Goal: Navigation & Orientation: Find specific page/section

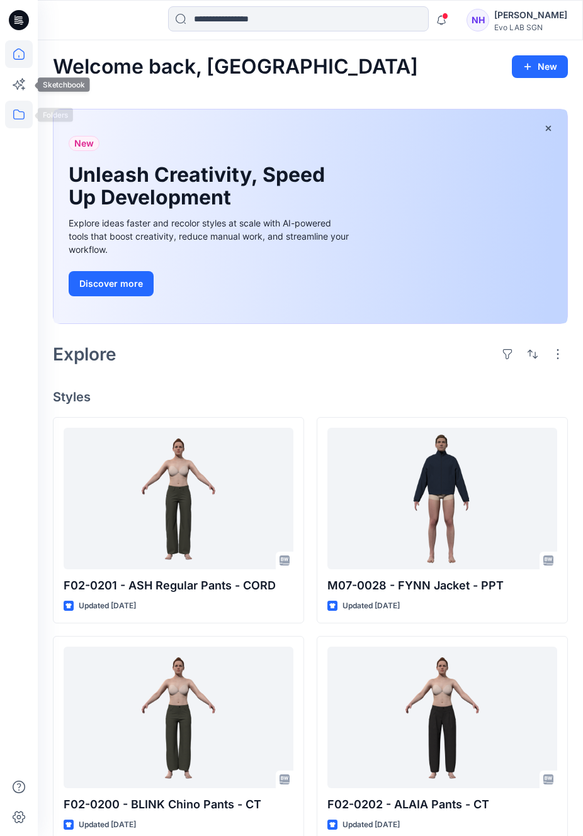
click at [23, 120] on icon at bounding box center [19, 115] width 28 height 28
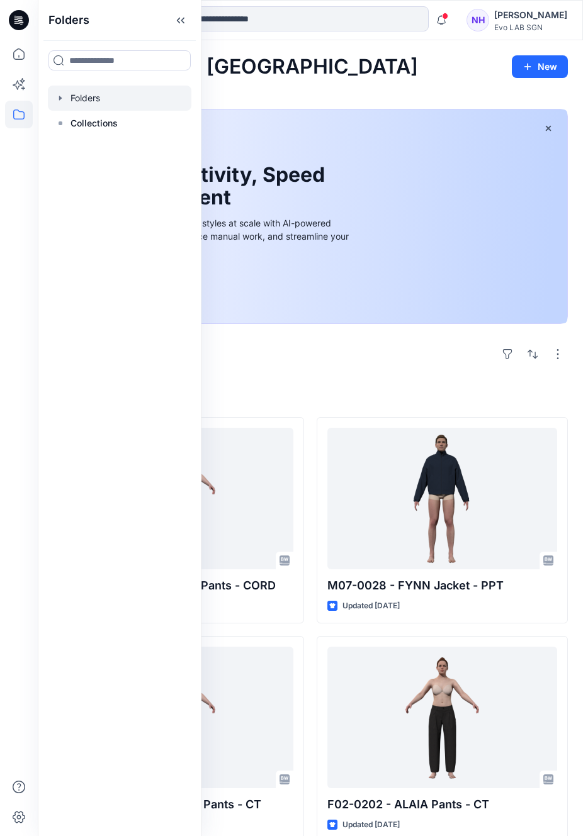
click at [89, 99] on div at bounding box center [119, 98] width 143 height 25
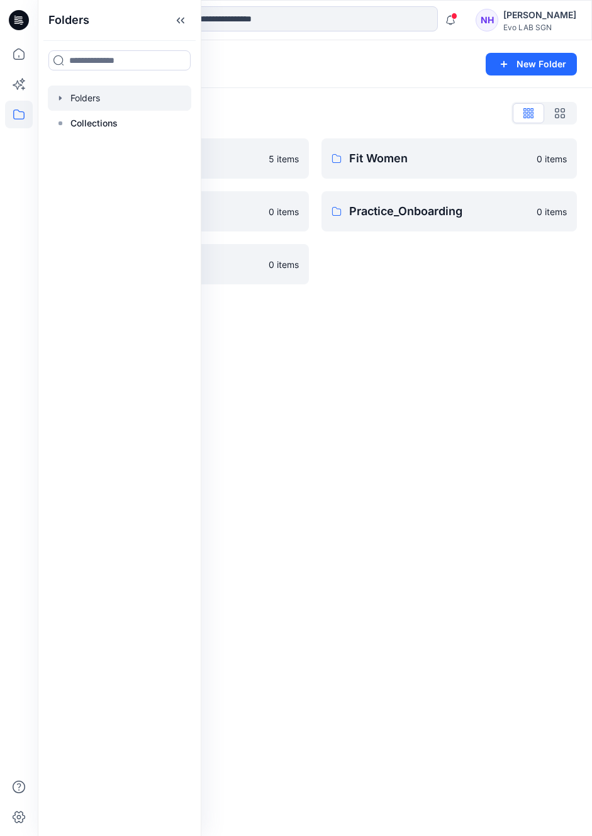
click at [406, 345] on div "Folders New Folder Folders List CATISI xDAWN 5 items Fitting 0 items S262 0 ite…" at bounding box center [315, 438] width 554 height 796
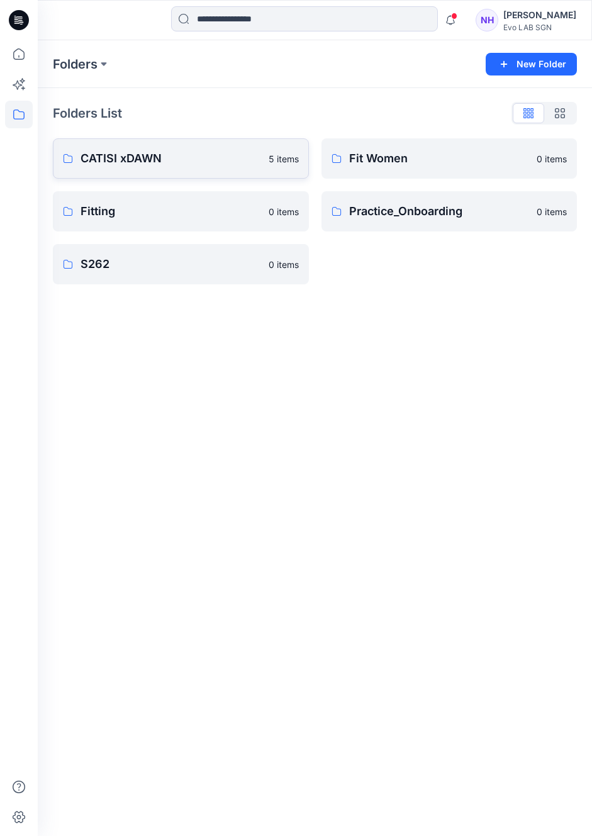
click at [167, 154] on p "CATISI xDAWN" at bounding box center [171, 159] width 181 height 18
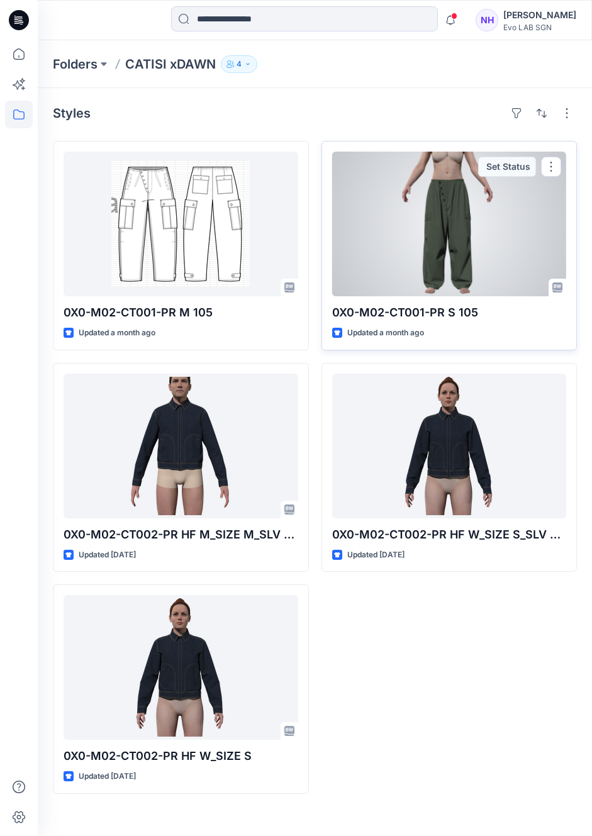
click at [504, 227] on div at bounding box center [449, 224] width 235 height 145
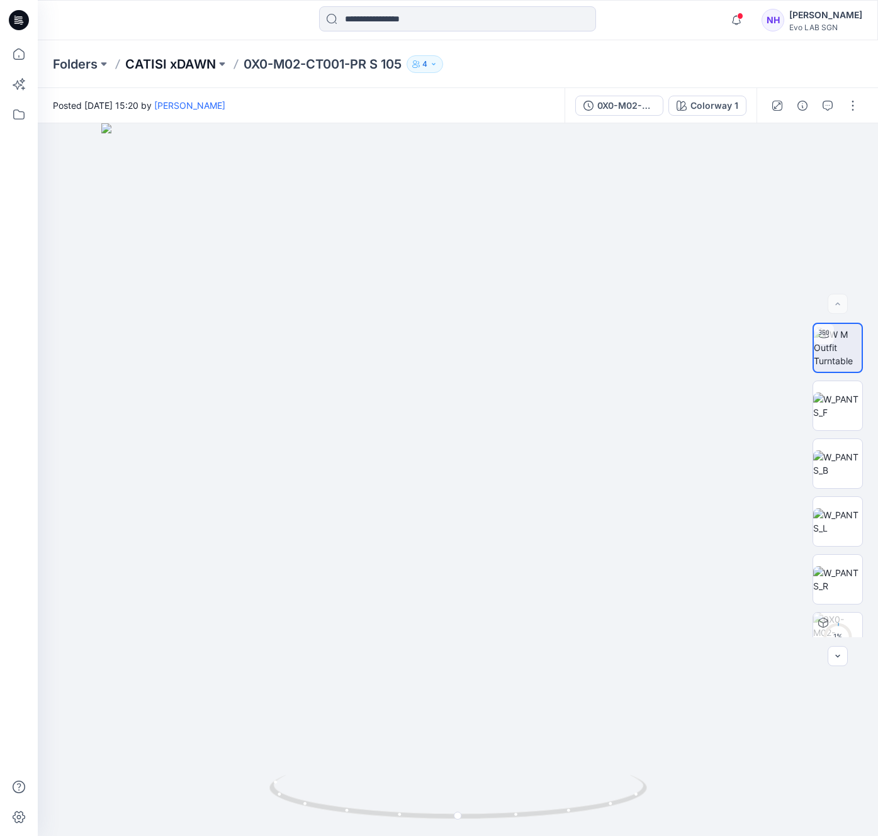
click at [206, 64] on p "CATISI xDAWN" at bounding box center [170, 64] width 91 height 18
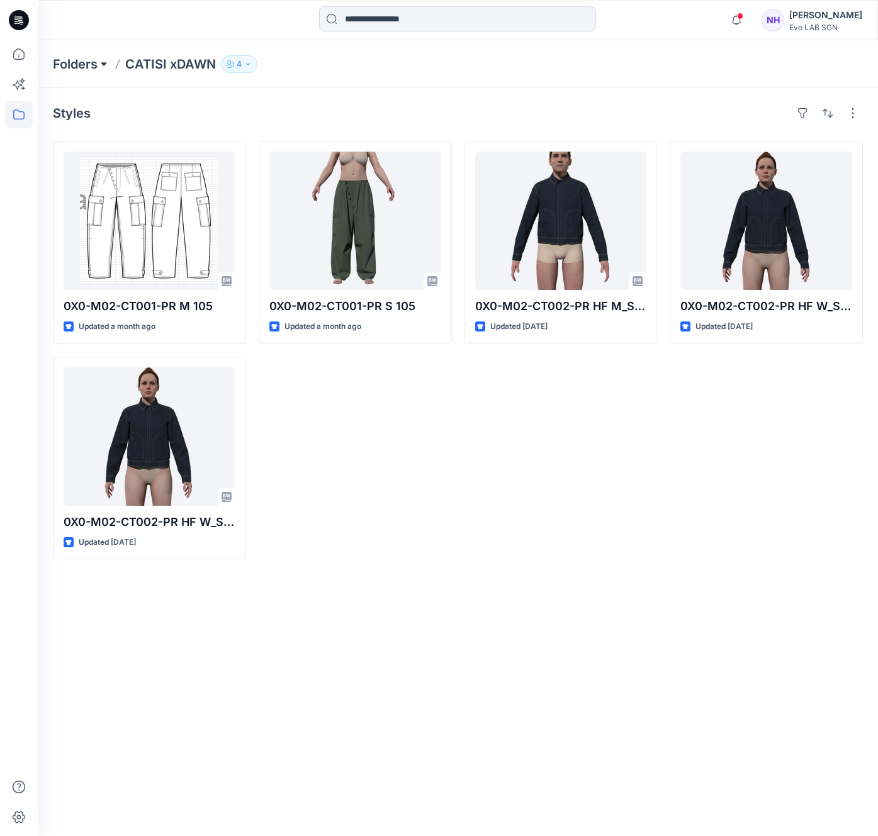
click at [108, 72] on button at bounding box center [104, 64] width 13 height 18
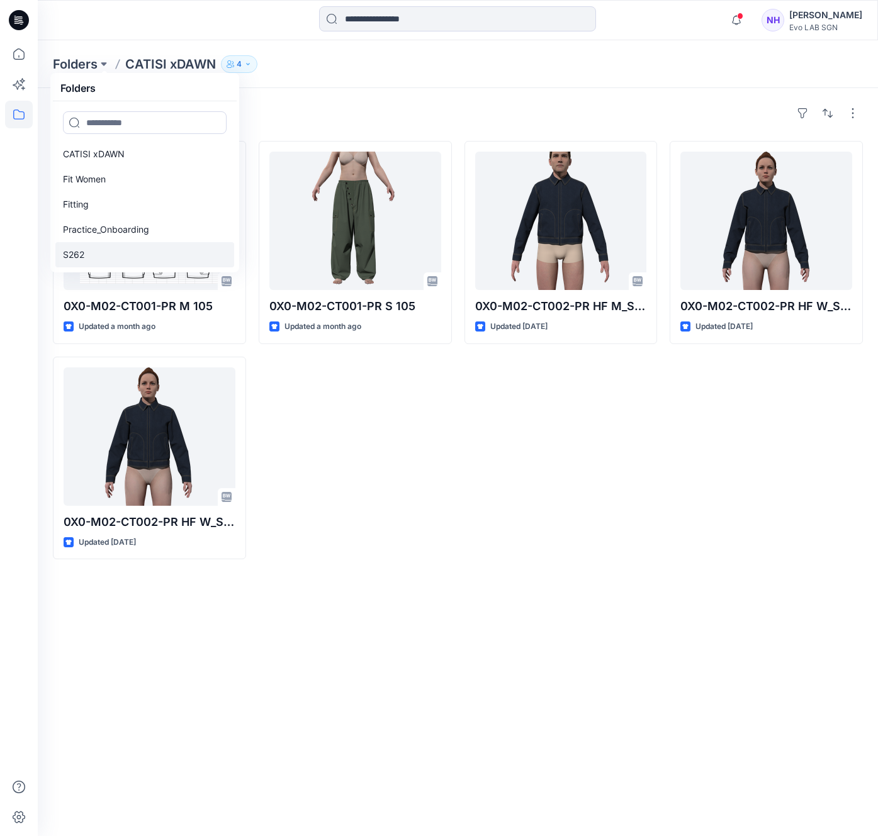
click at [115, 258] on link "S262" at bounding box center [144, 254] width 179 height 25
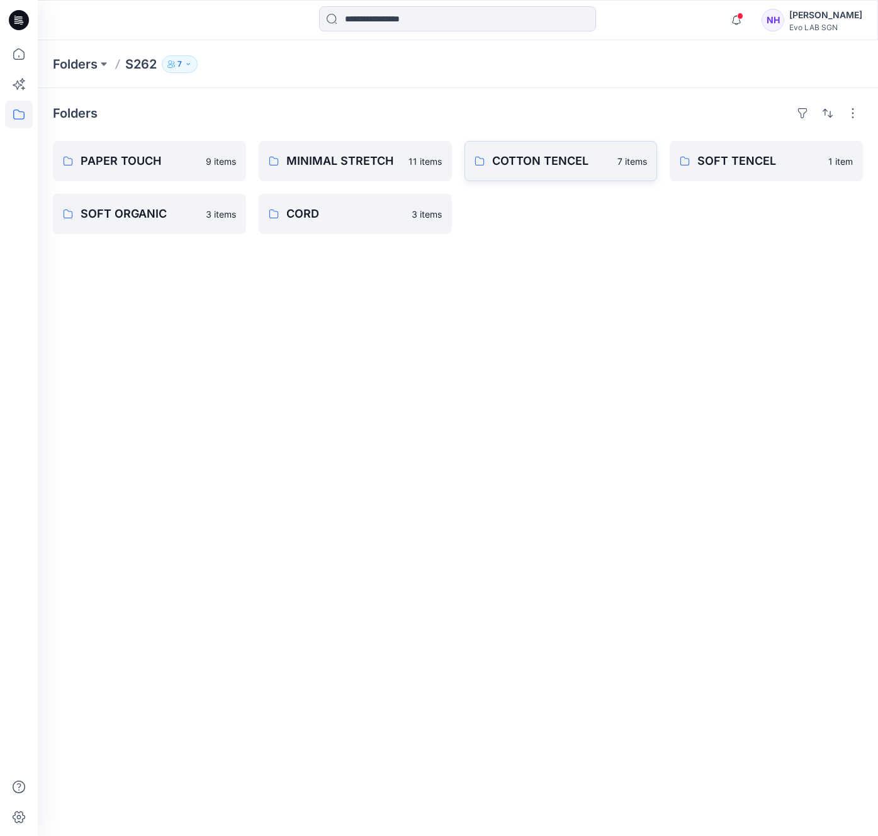
click at [493, 157] on p "COTTON TENCEL" at bounding box center [551, 161] width 118 height 18
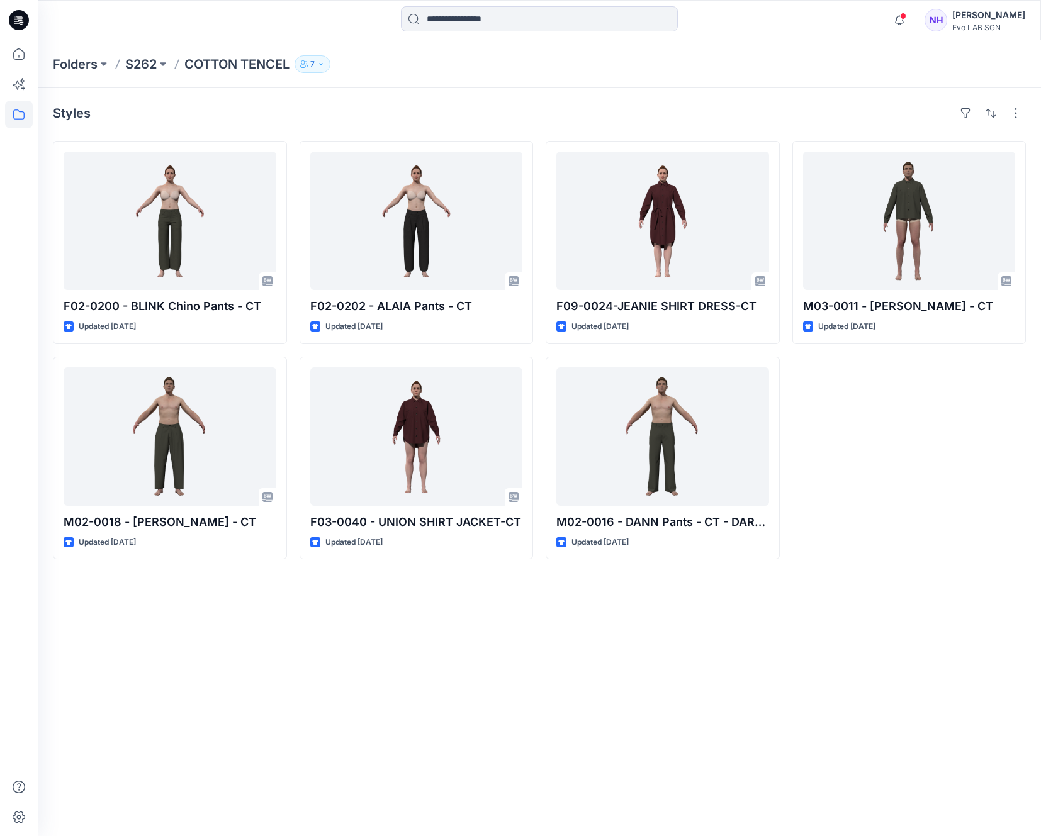
click at [591, 109] on div "Styles" at bounding box center [539, 113] width 973 height 20
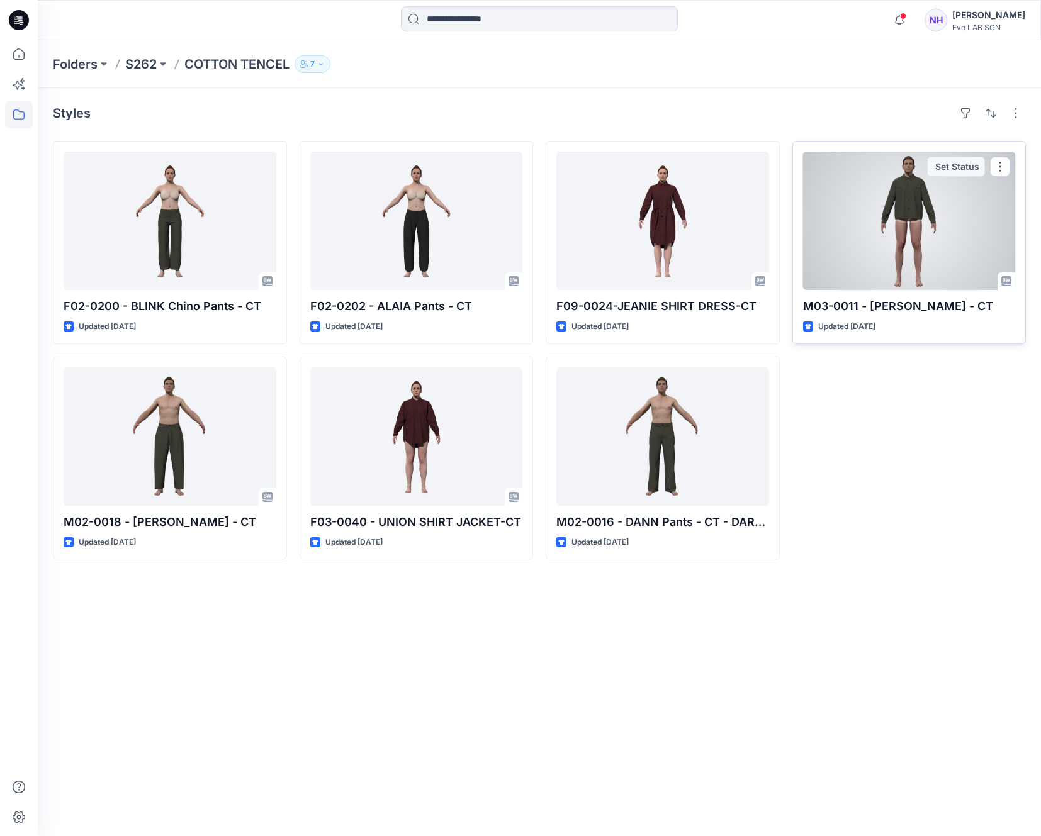
drag, startPoint x: 1038, startPoint y: 184, endPoint x: 1012, endPoint y: 186, distance: 25.9
click at [591, 186] on div "Styles F02-0200 - BLINK Chino Pants - CT Updated [DATE] M02-0018 - [PERSON_NAME…" at bounding box center [539, 462] width 1003 height 748
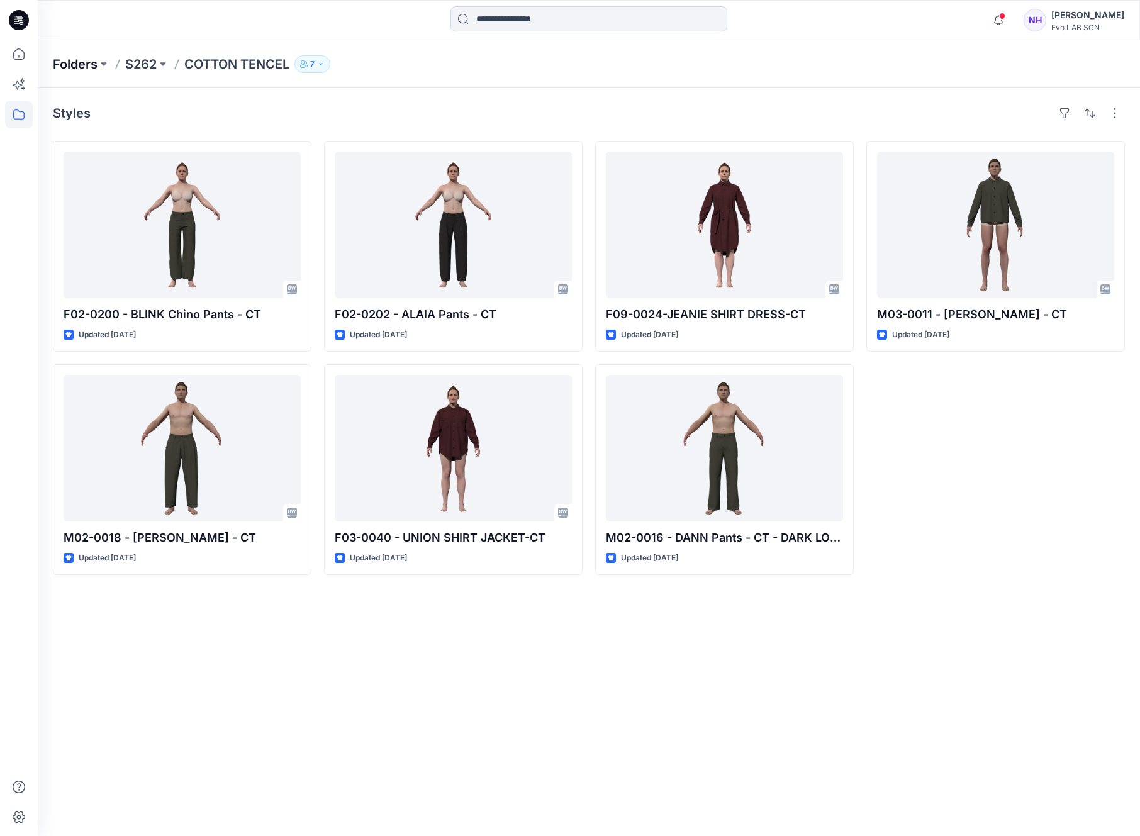
click at [72, 66] on p "Folders" at bounding box center [75, 64] width 45 height 18
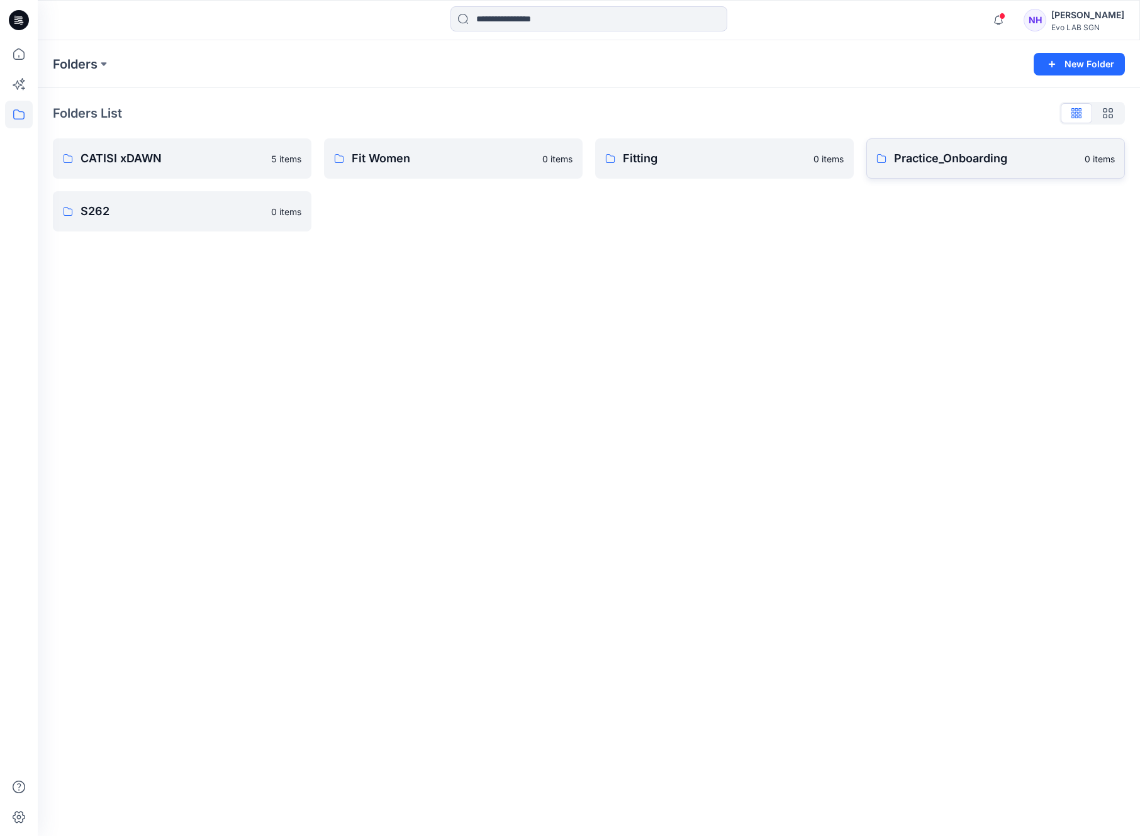
click at [591, 143] on link "Practice_Onboarding 0 items" at bounding box center [995, 158] width 259 height 40
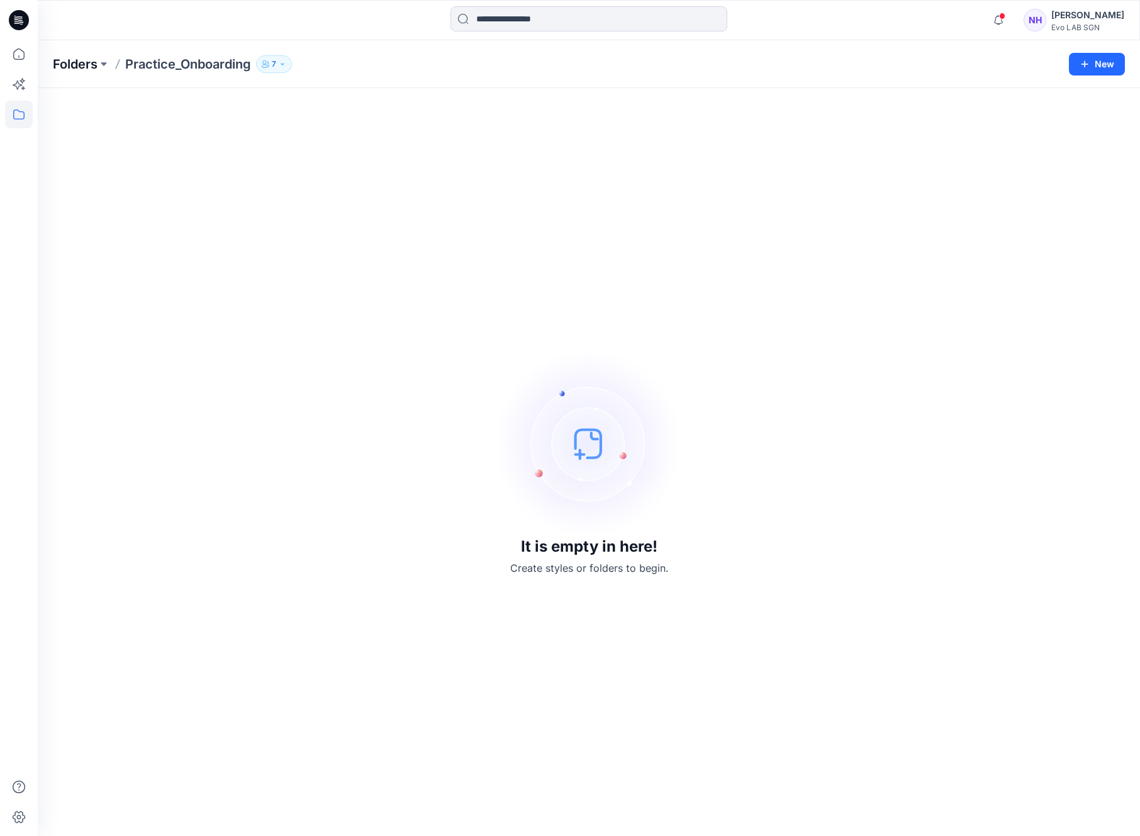
click at [66, 65] on p "Folders" at bounding box center [75, 64] width 45 height 18
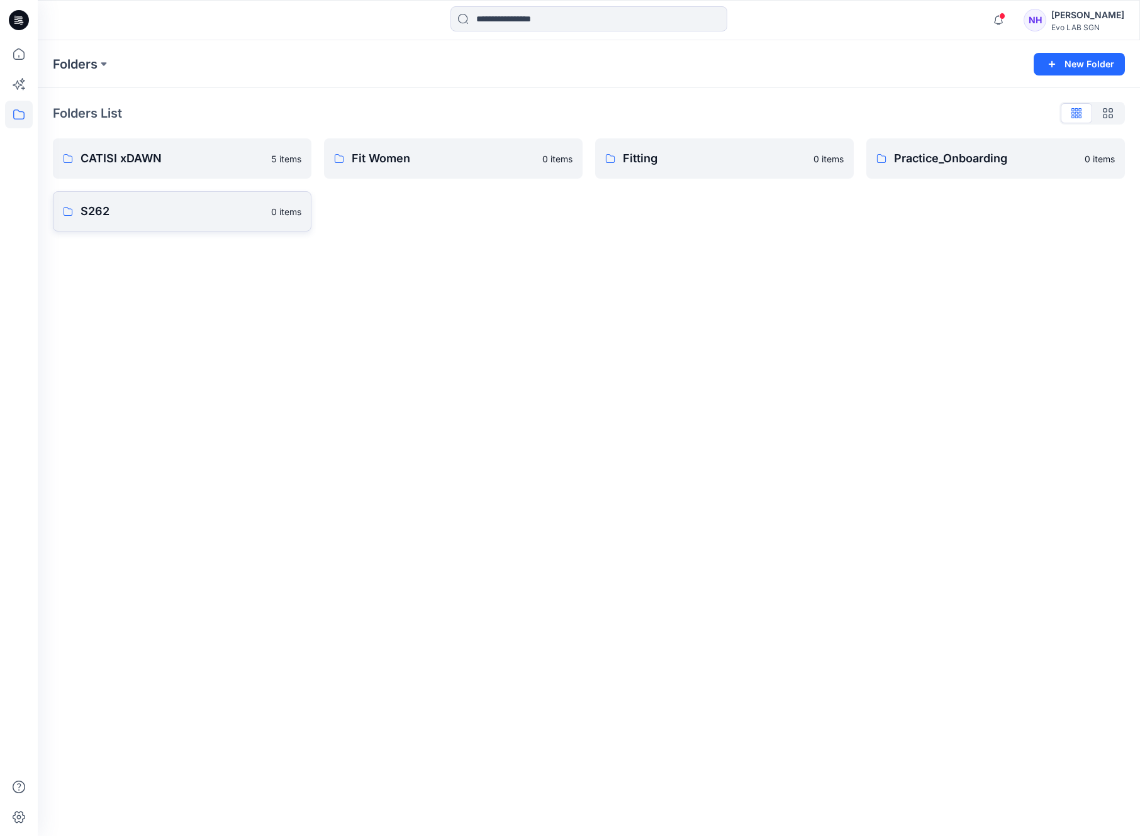
click at [241, 218] on p "S262" at bounding box center [172, 212] width 183 height 18
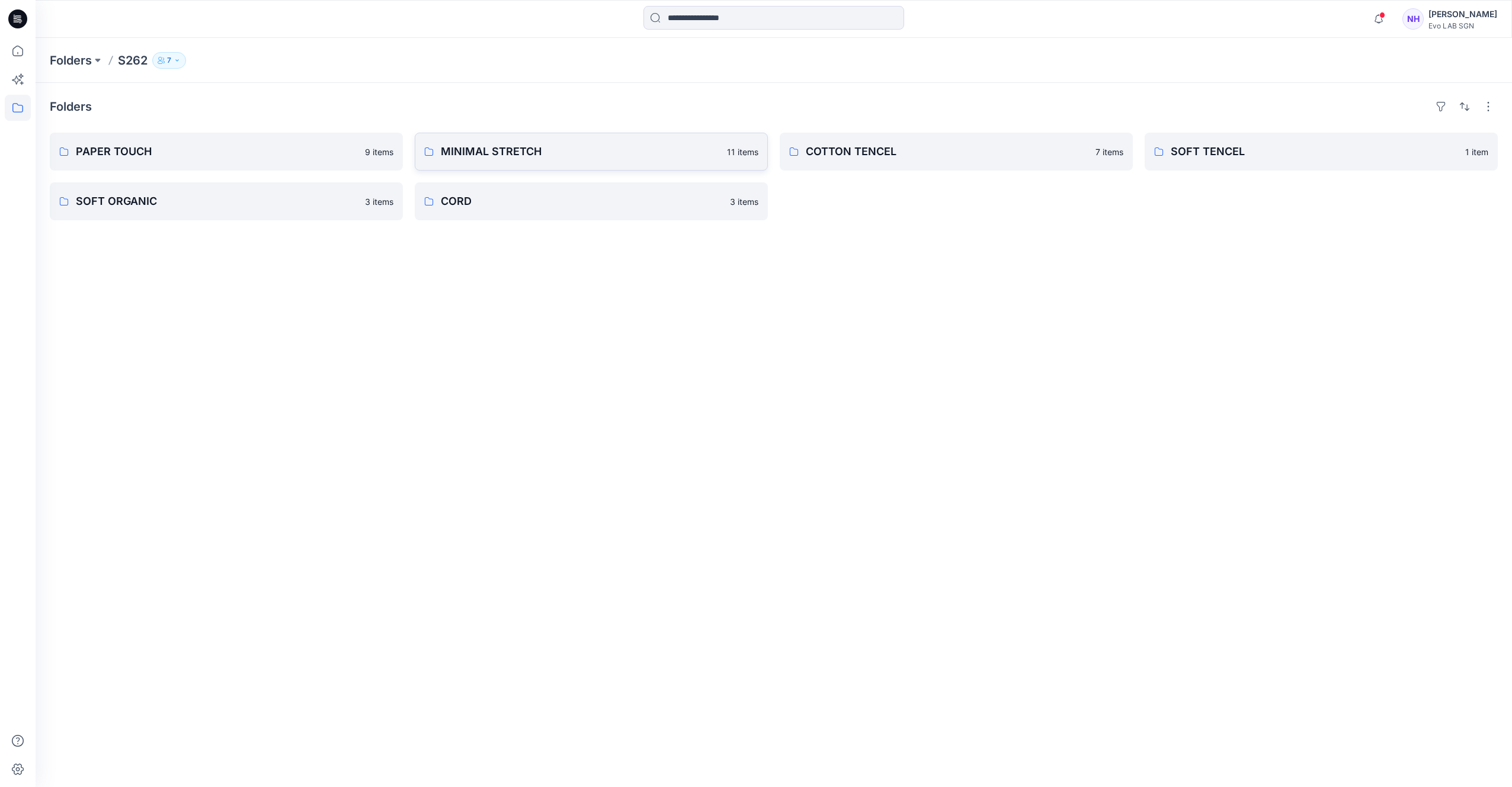
click at [556, 153] on p "MINIMAL STRETCH" at bounding box center [580, 152] width 279 height 17
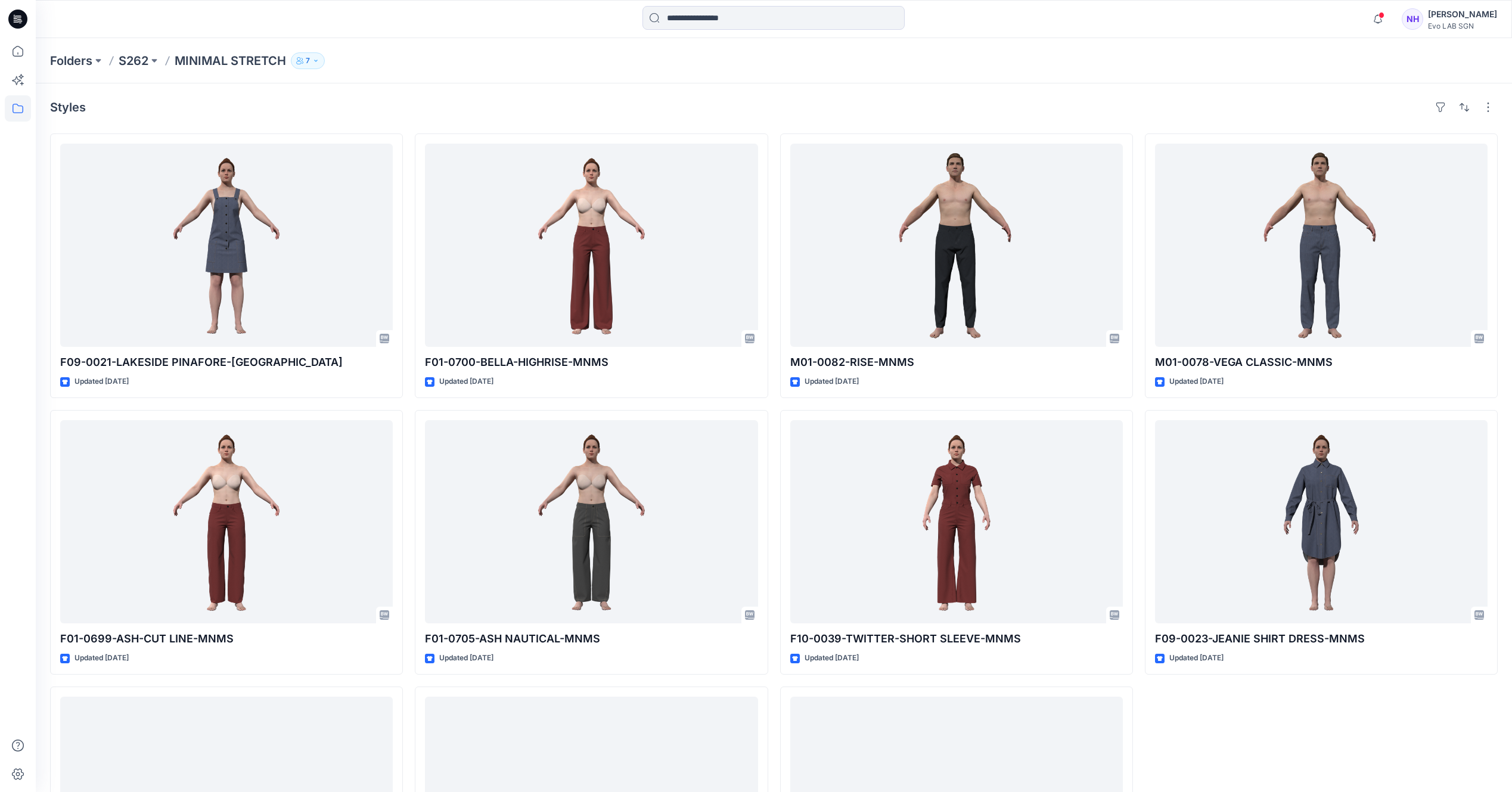
click at [16, 18] on icon at bounding box center [18, 19] width 19 height 19
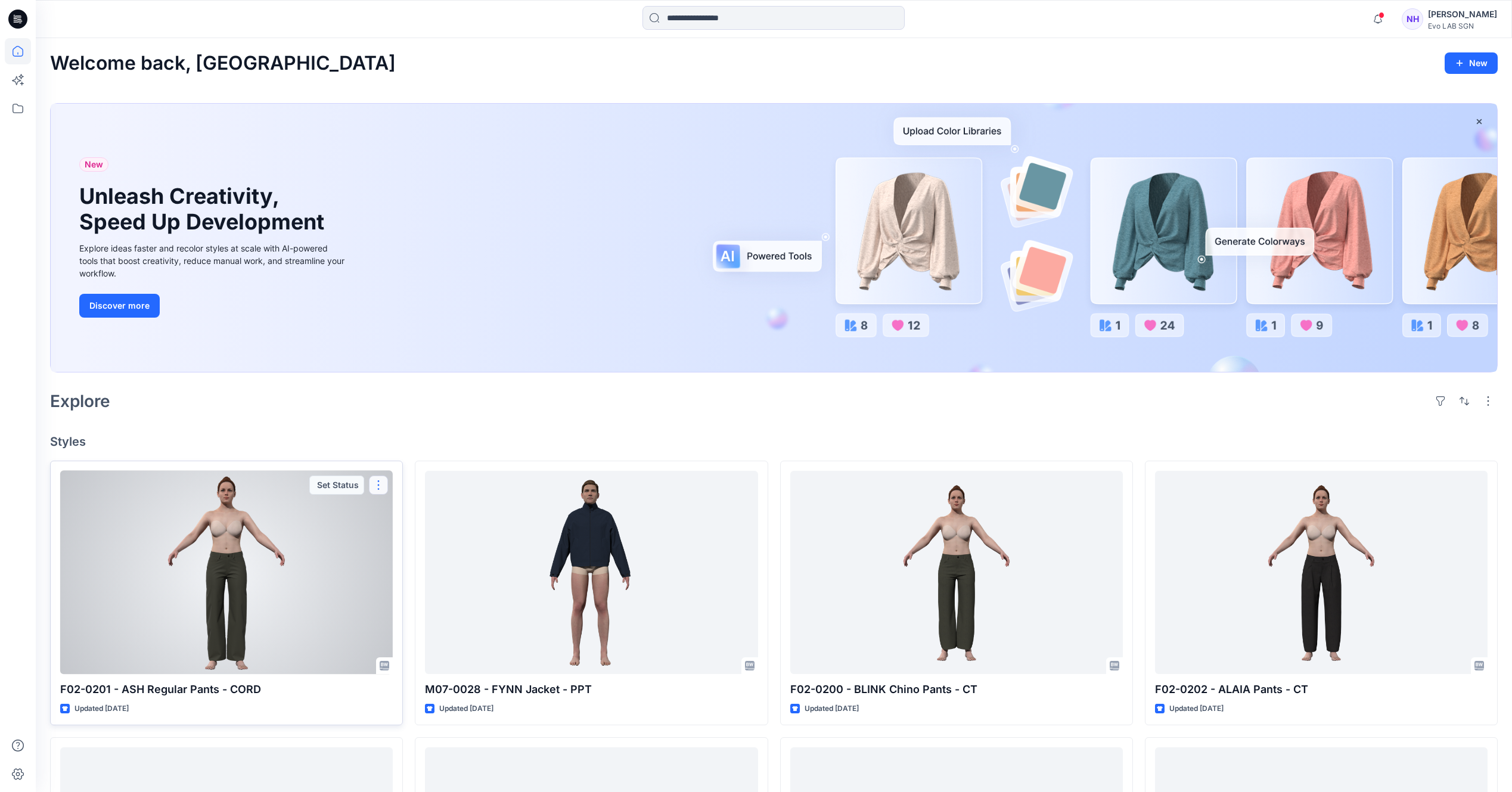
click at [377, 482] on button "button" at bounding box center [378, 485] width 19 height 19
click at [380, 490] on button "button" at bounding box center [378, 485] width 19 height 19
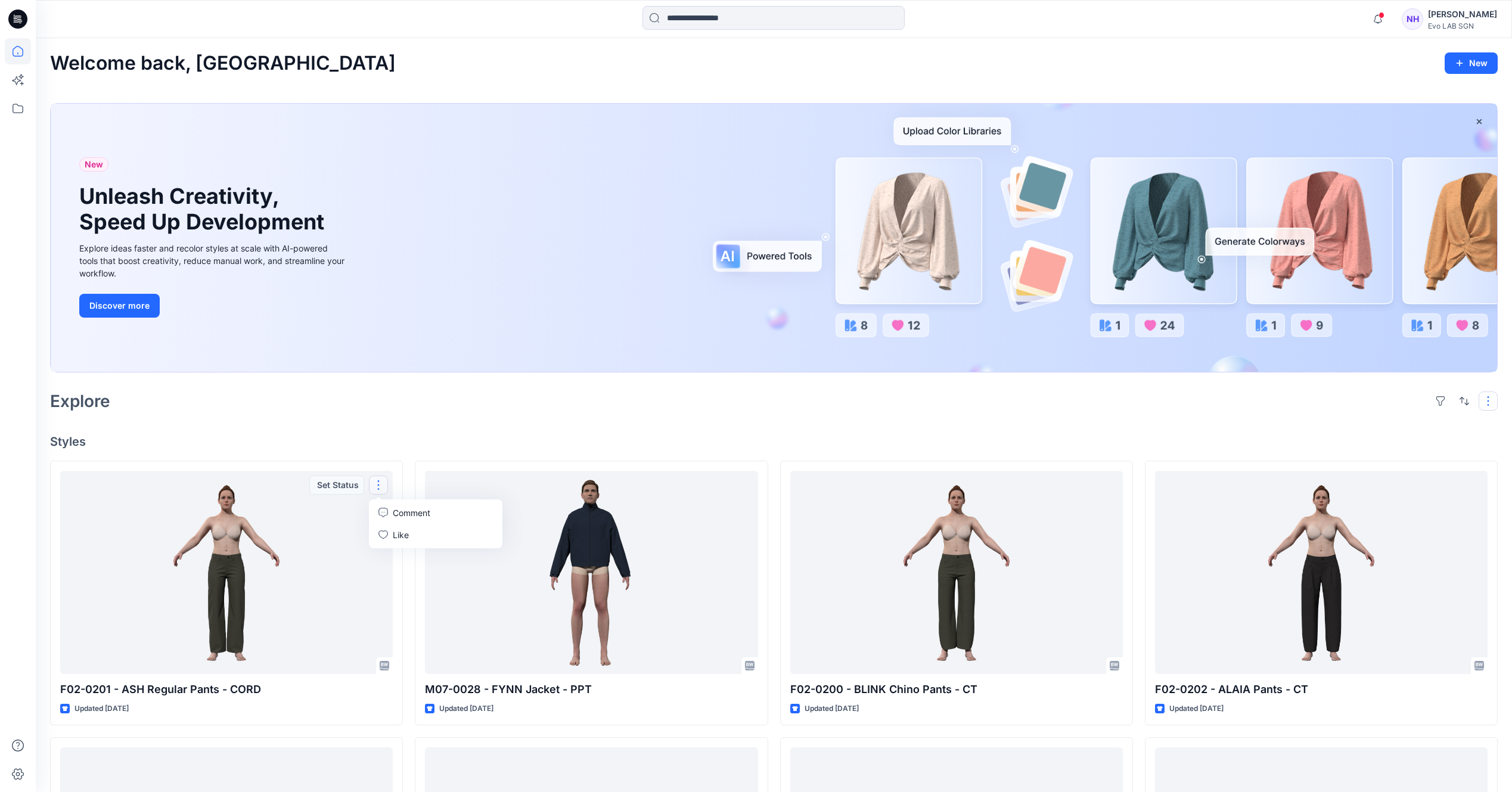
click at [560, 404] on button "button" at bounding box center [1488, 401] width 19 height 19
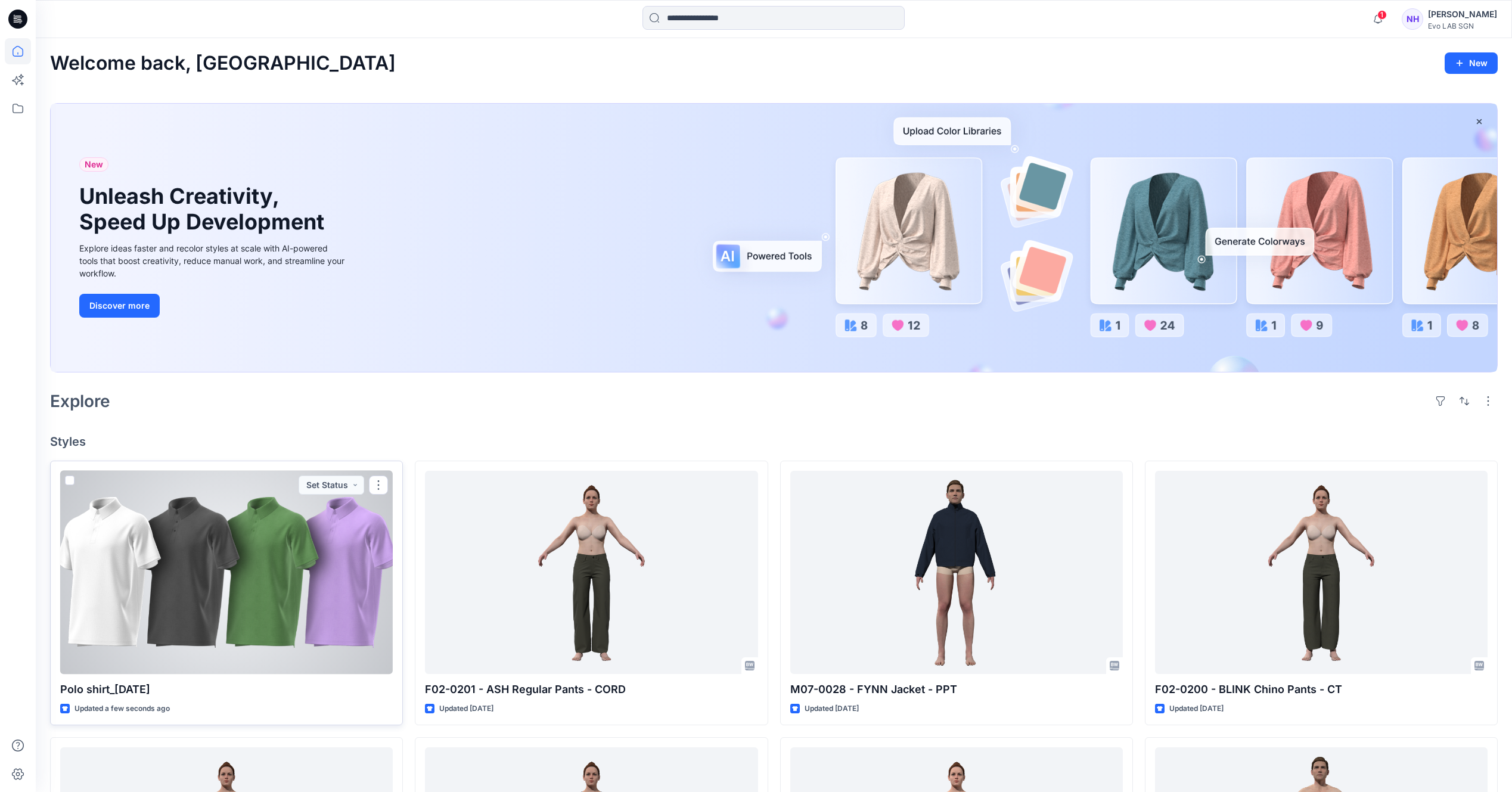
scroll to position [252, 0]
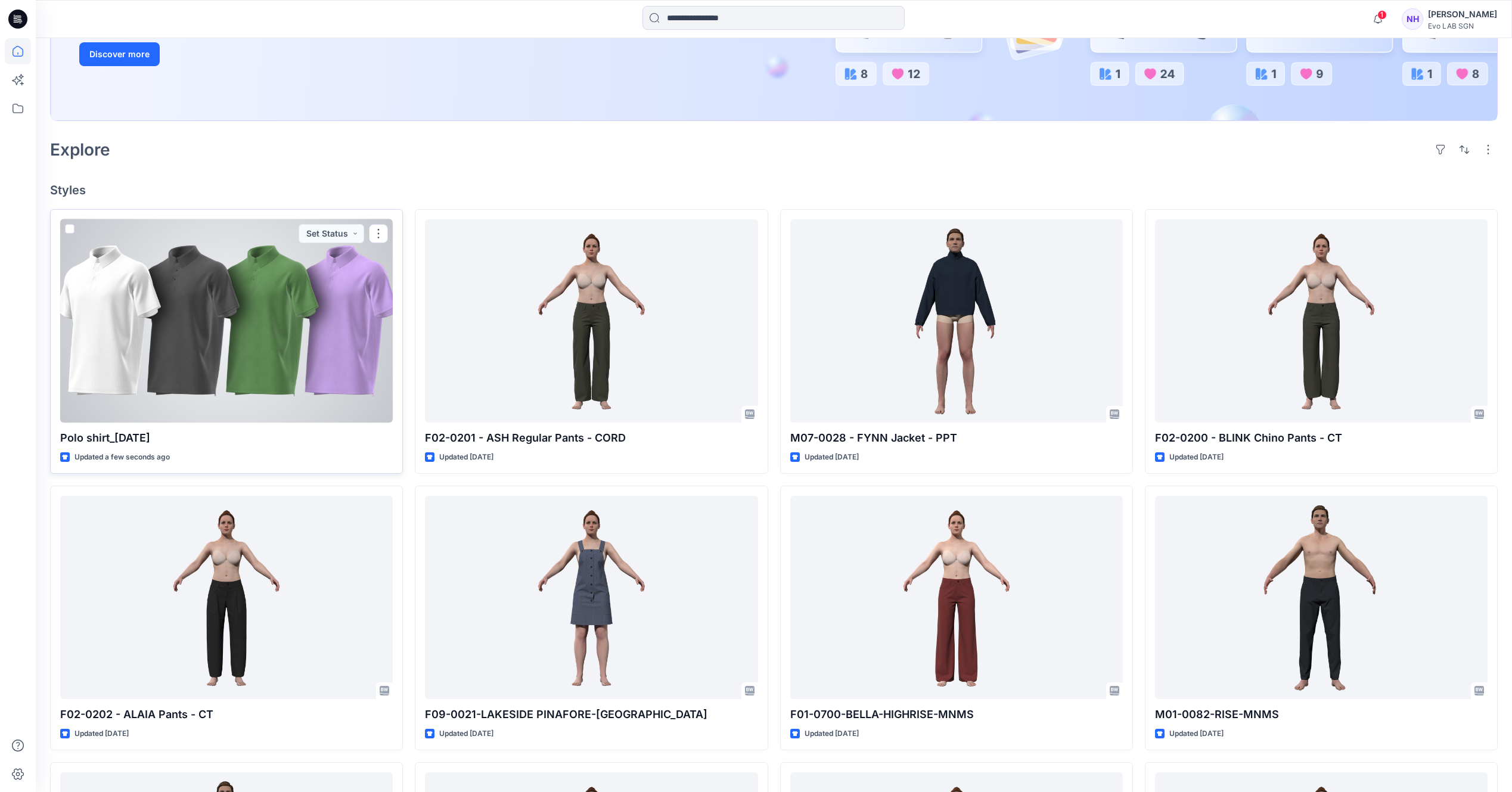
click at [73, 229] on span at bounding box center [70, 229] width 9 height 9
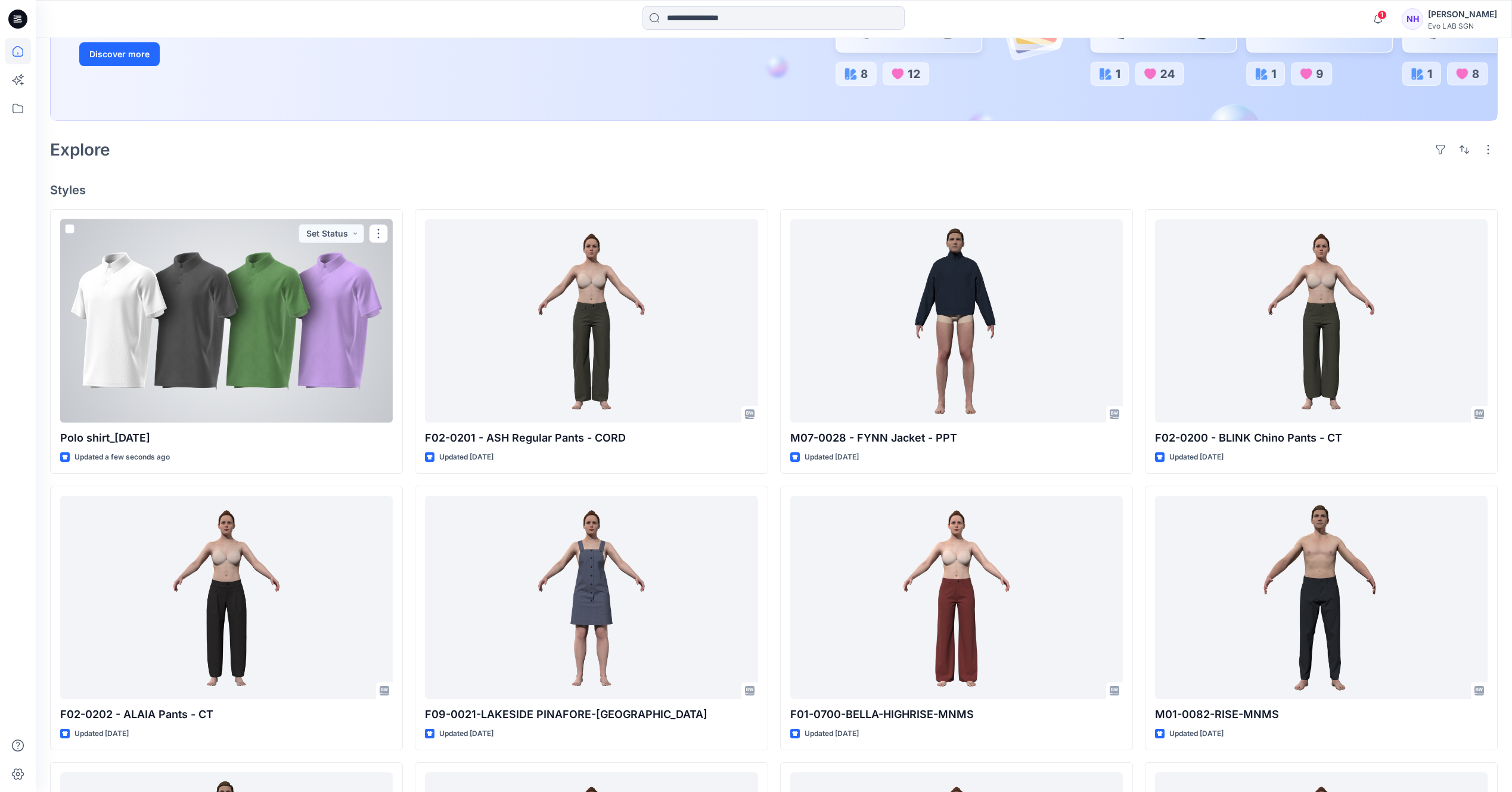
scroll to position [0, 0]
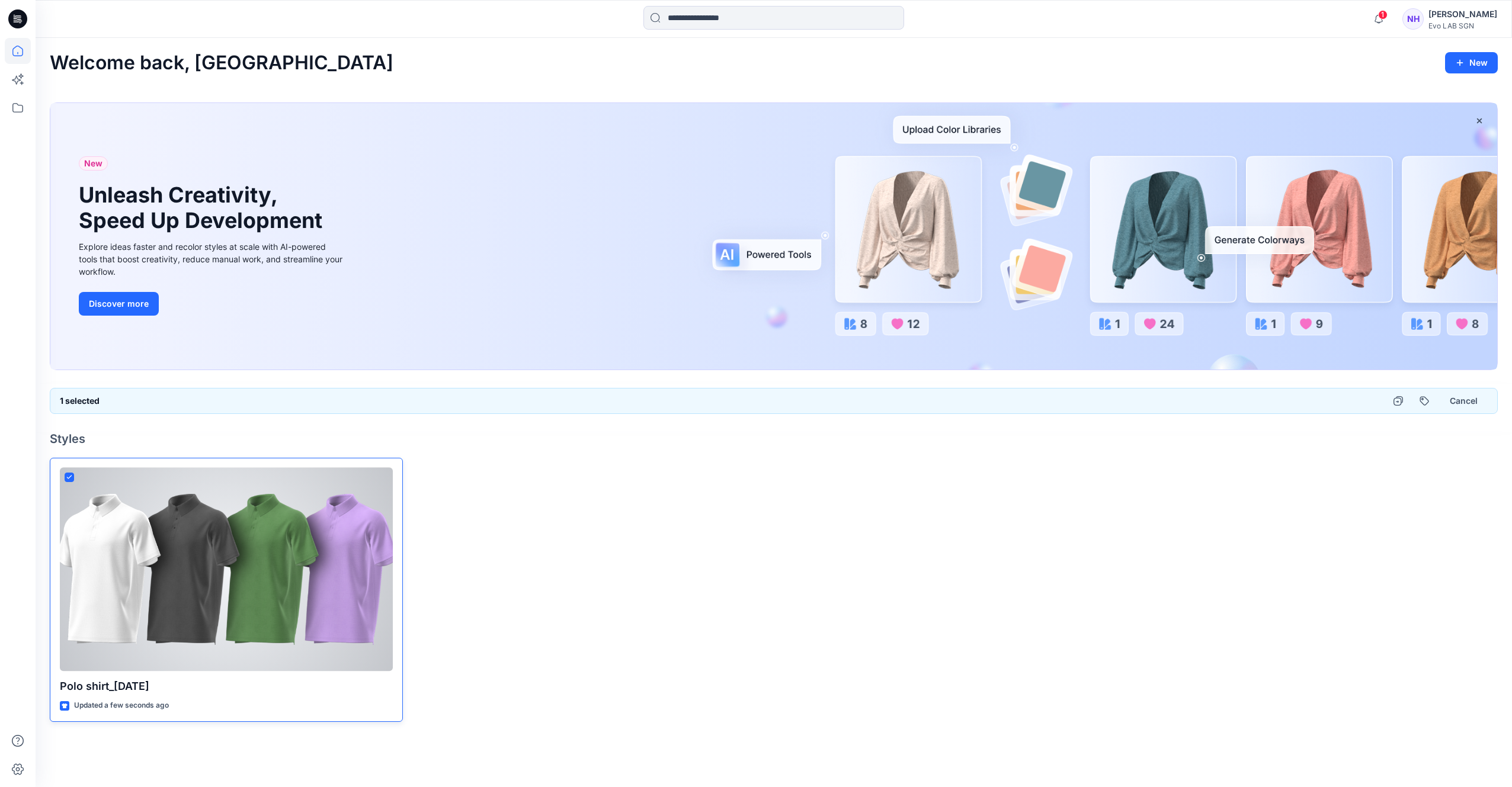
click at [71, 474] on div "Polo shirt_[DATE] Updated a few seconds ago" at bounding box center [226, 589] width 353 height 265
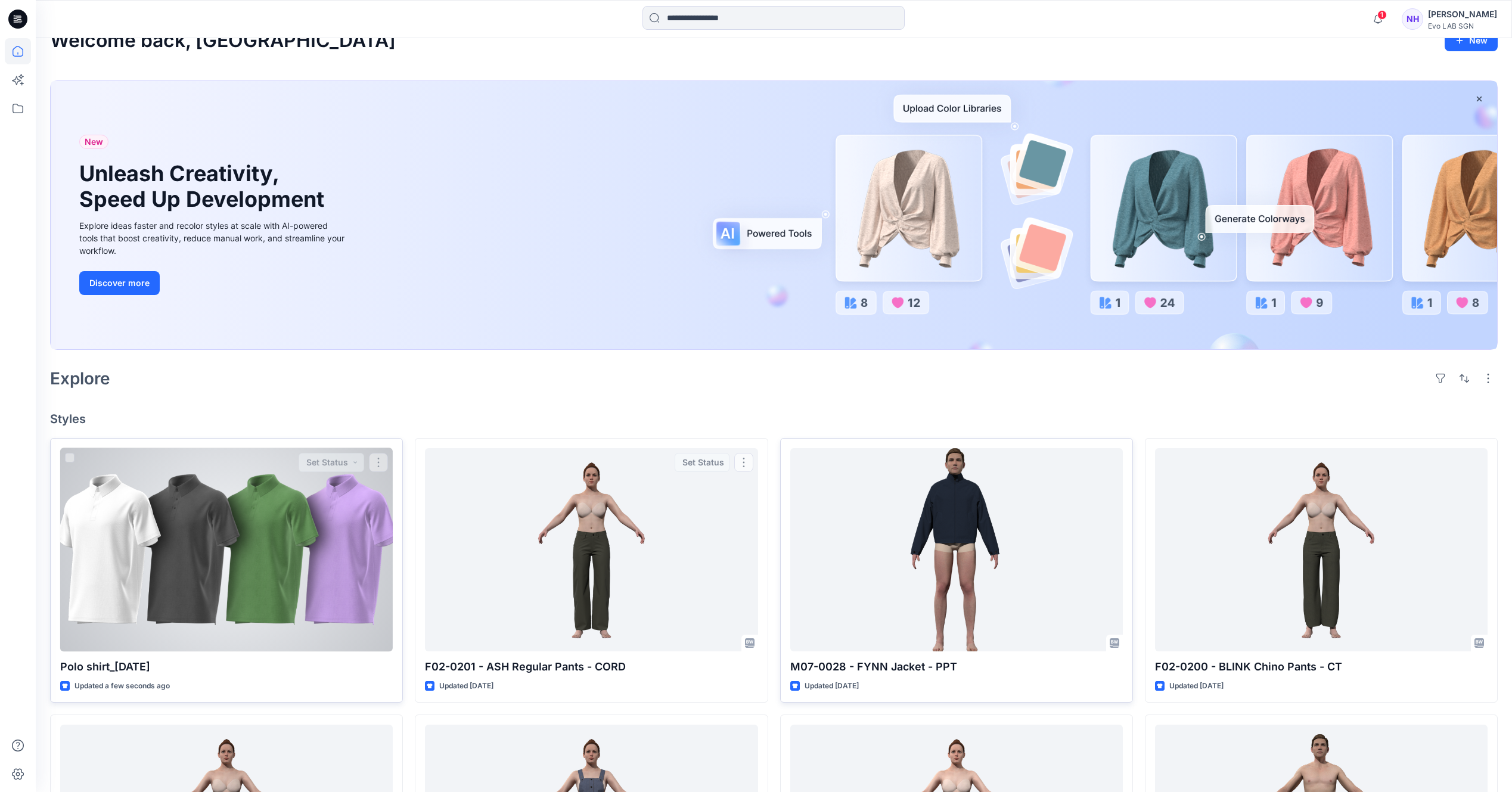
scroll to position [186, 0]
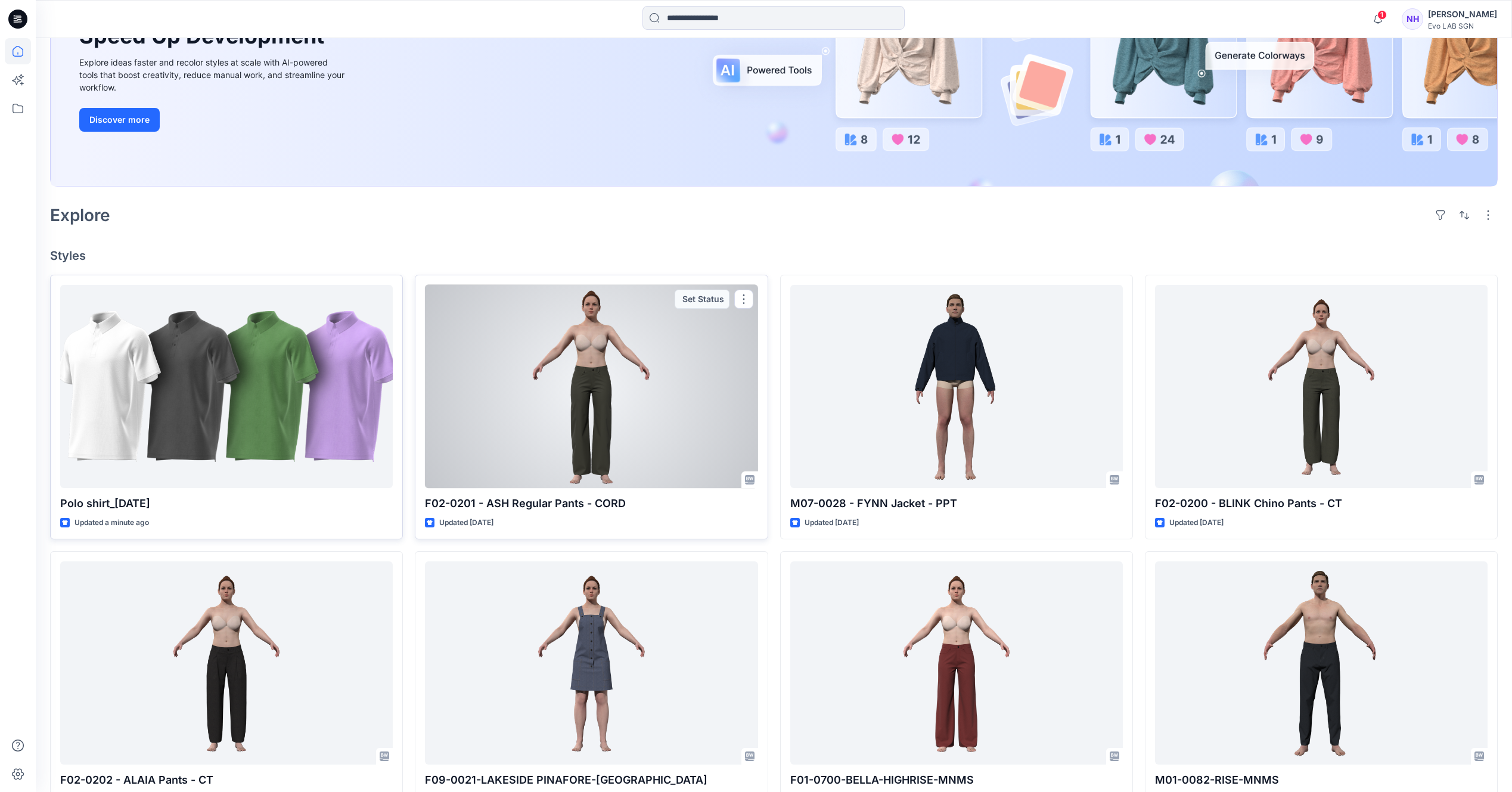
click at [581, 370] on div at bounding box center [591, 387] width 333 height 204
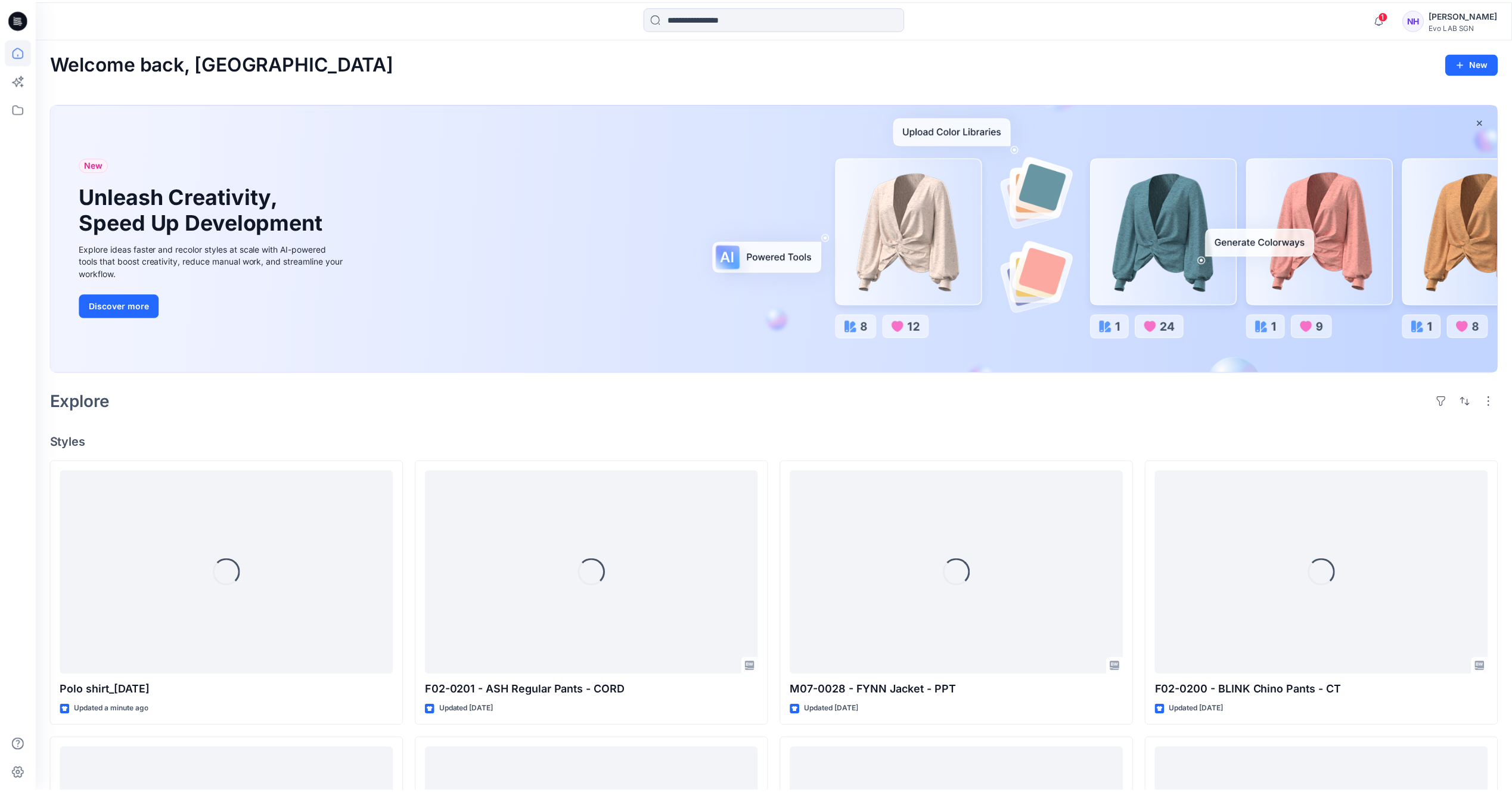
scroll to position [186, 0]
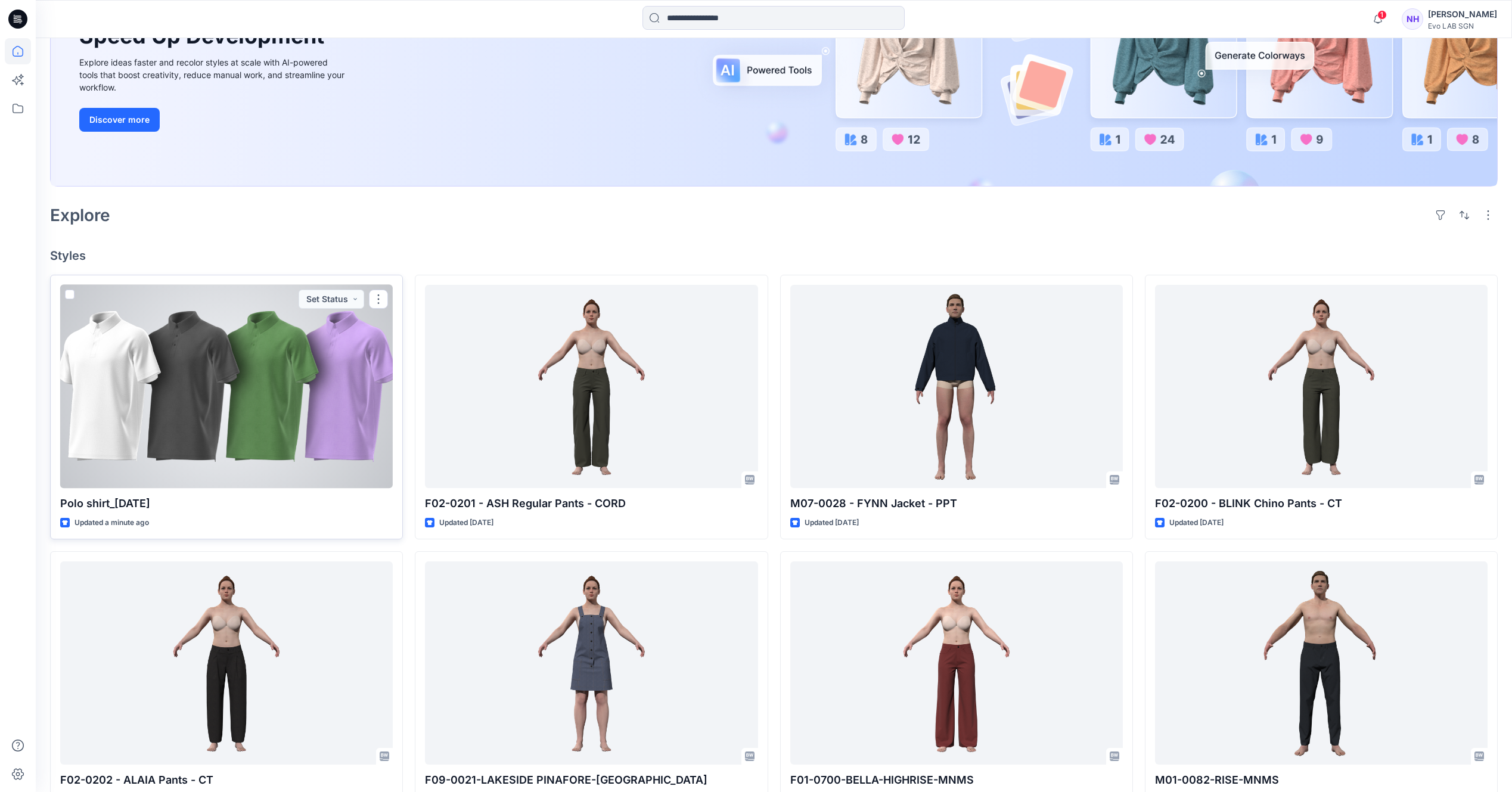
click at [182, 378] on div at bounding box center [226, 387] width 333 height 204
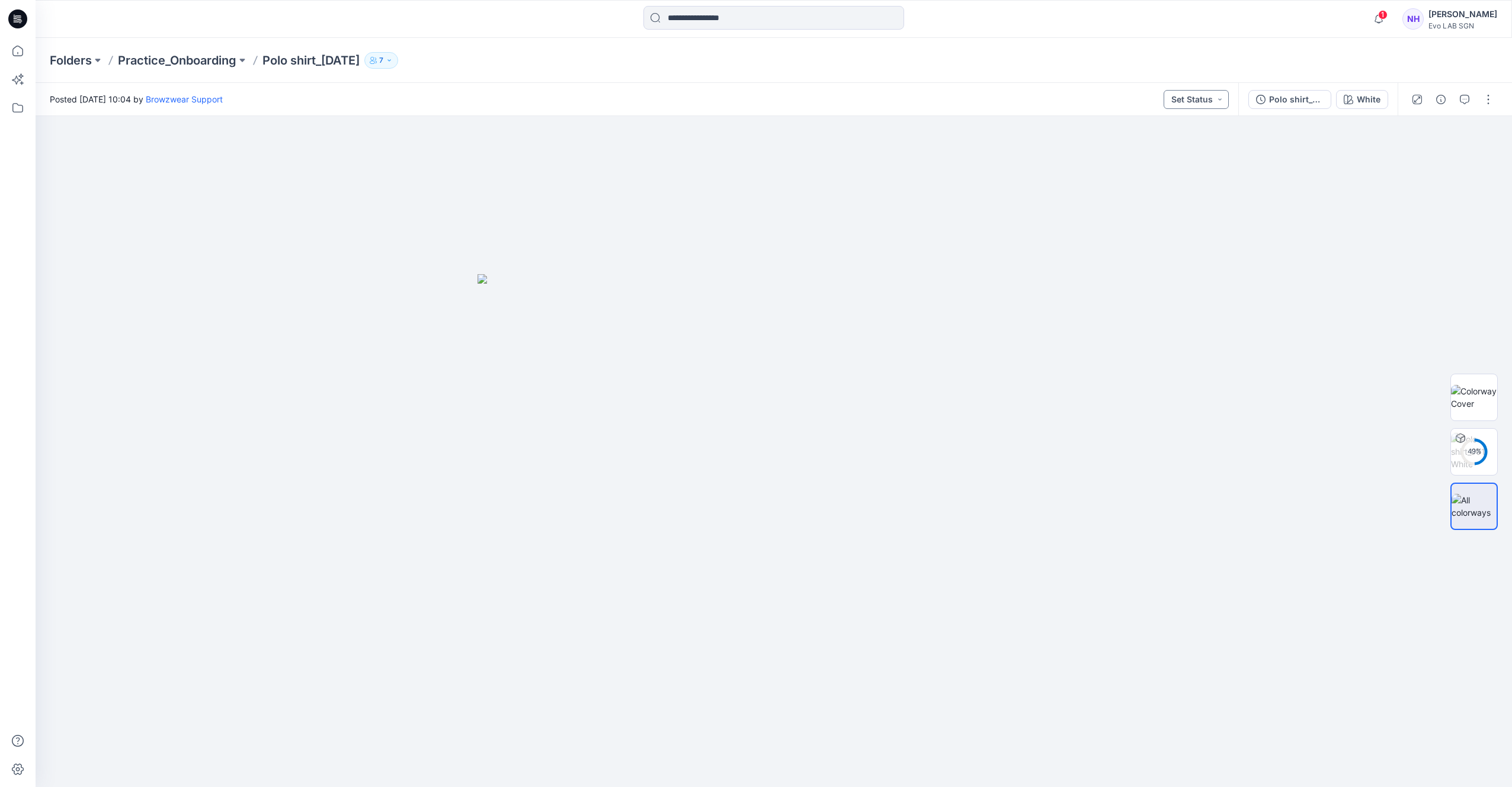
click at [1192, 94] on button "Set Status" at bounding box center [1196, 100] width 65 height 19
click at [1198, 95] on button "Set Status" at bounding box center [1196, 100] width 65 height 19
click at [206, 56] on p "Practice_Onboarding" at bounding box center [177, 60] width 119 height 17
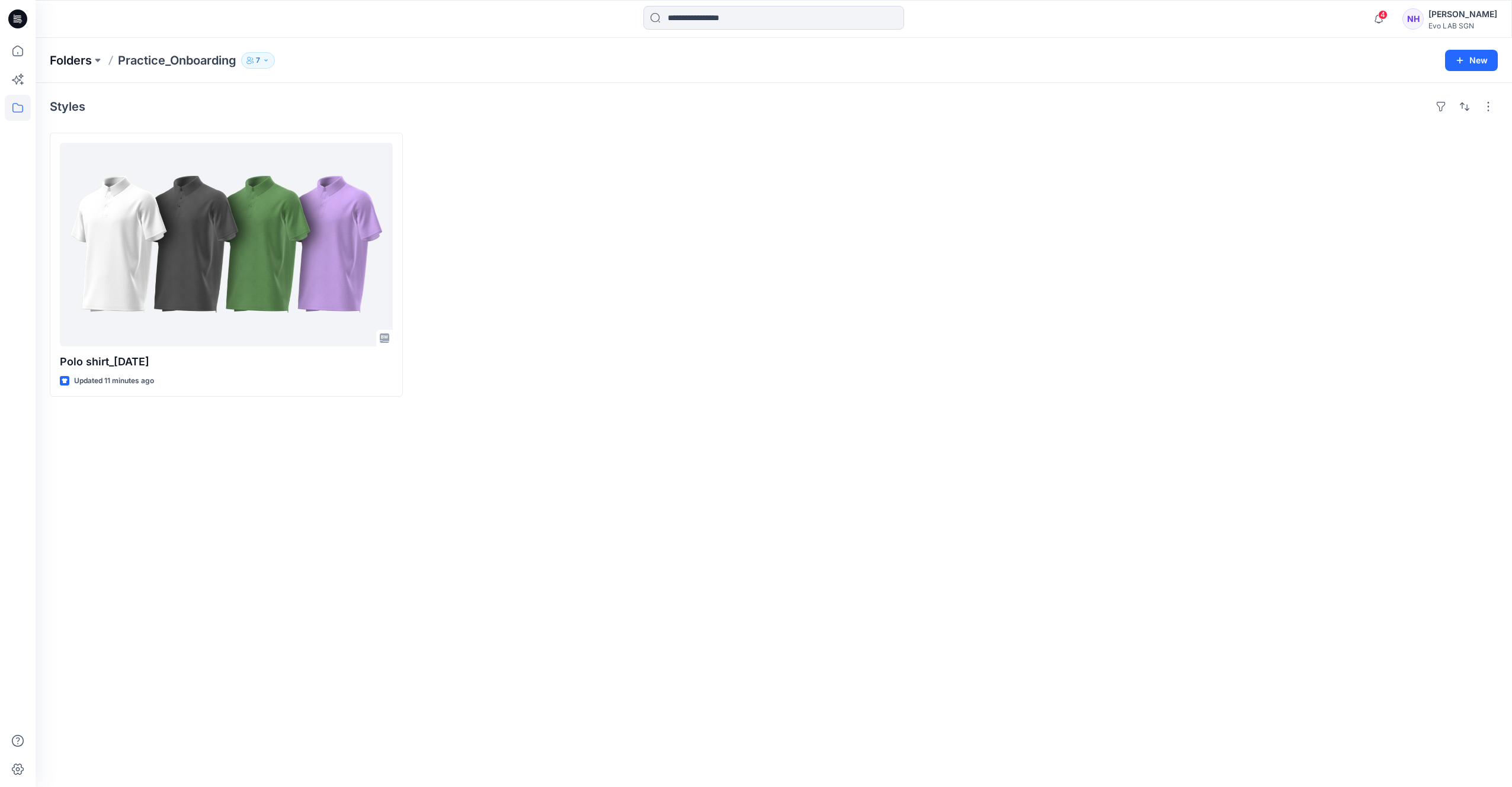
click at [66, 56] on p "Folders" at bounding box center [71, 60] width 42 height 17
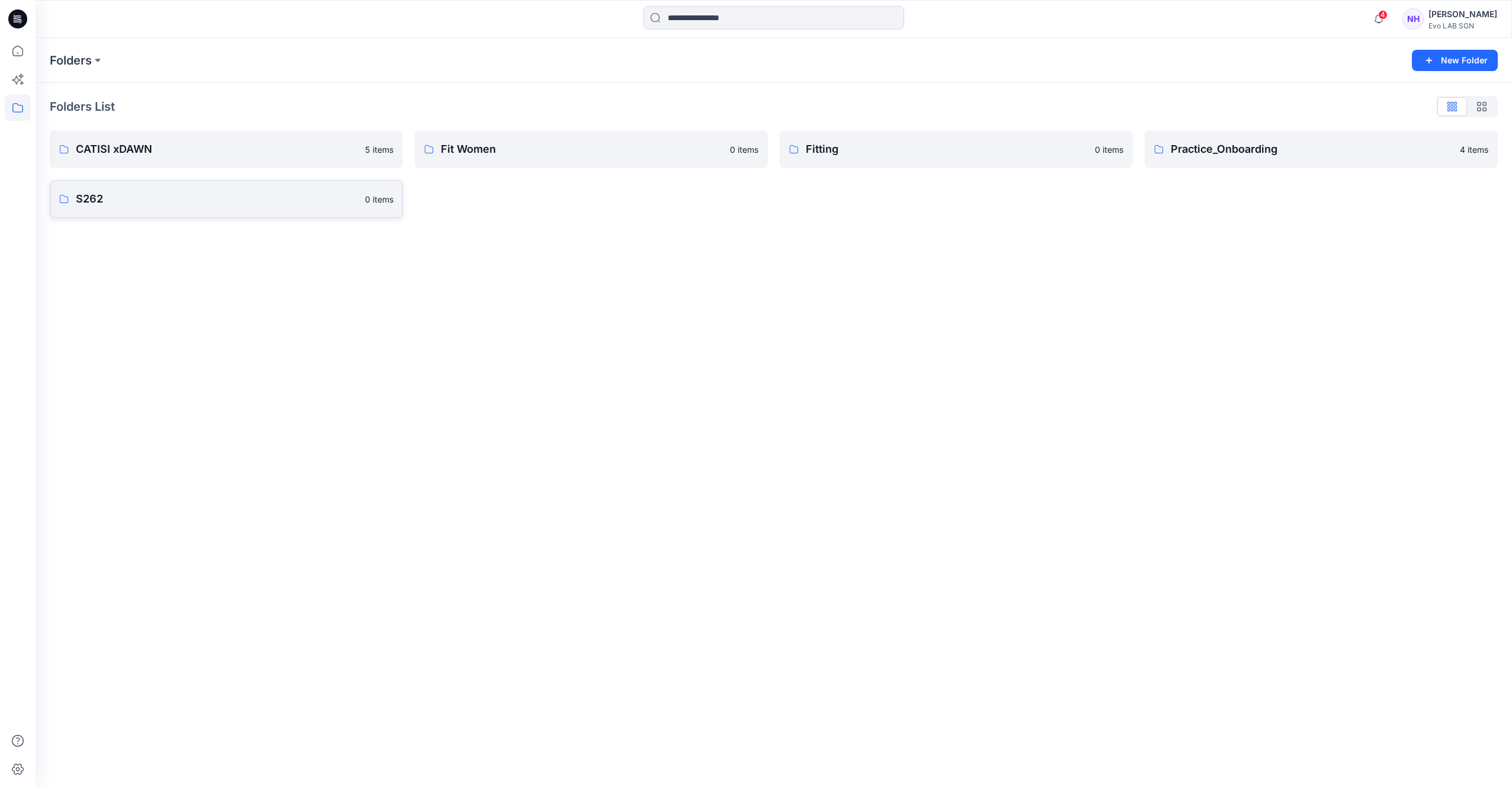
click at [251, 206] on p "S262" at bounding box center [217, 200] width 281 height 17
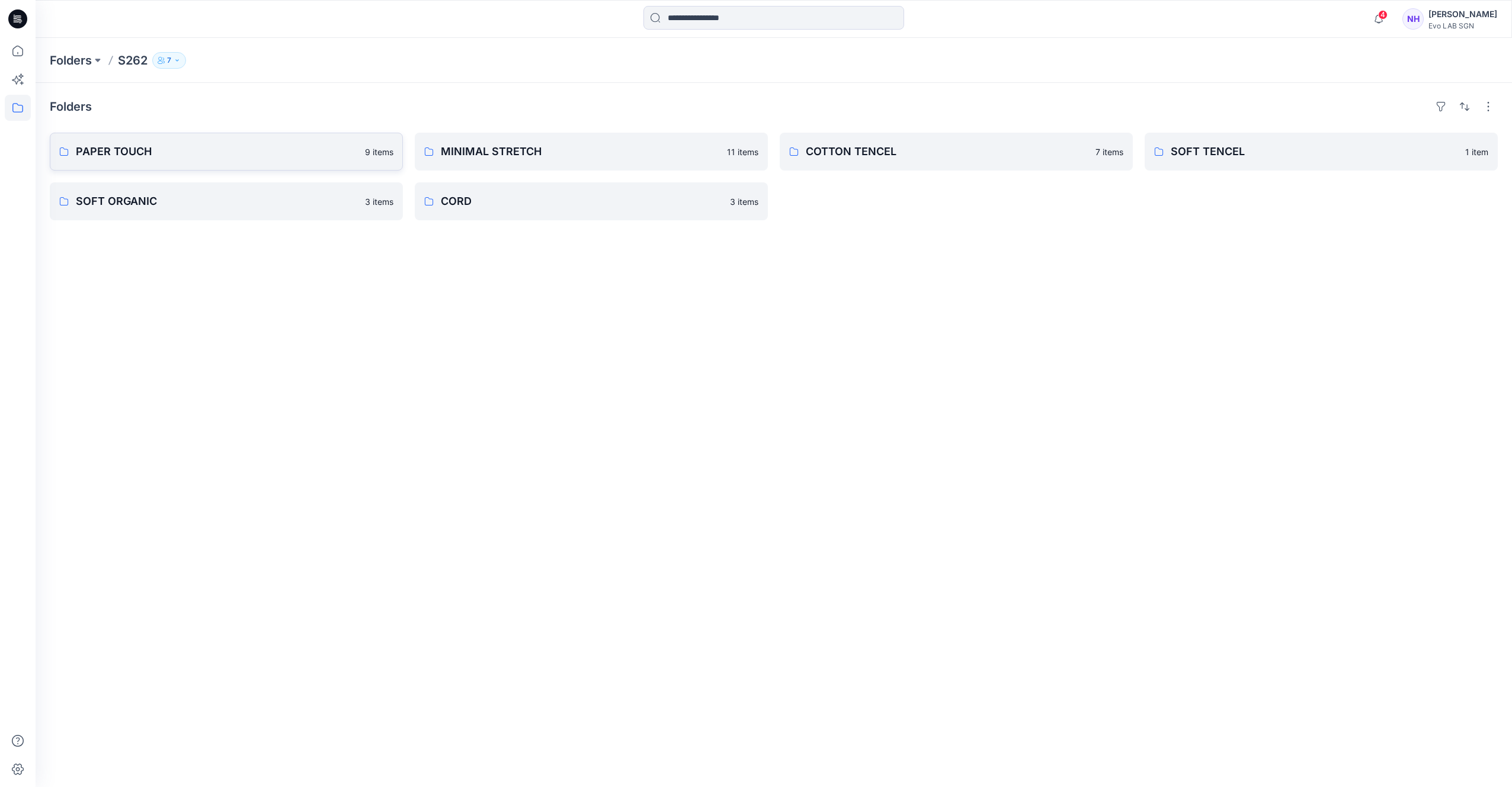
click at [342, 157] on p "PAPER TOUCH" at bounding box center [217, 152] width 281 height 17
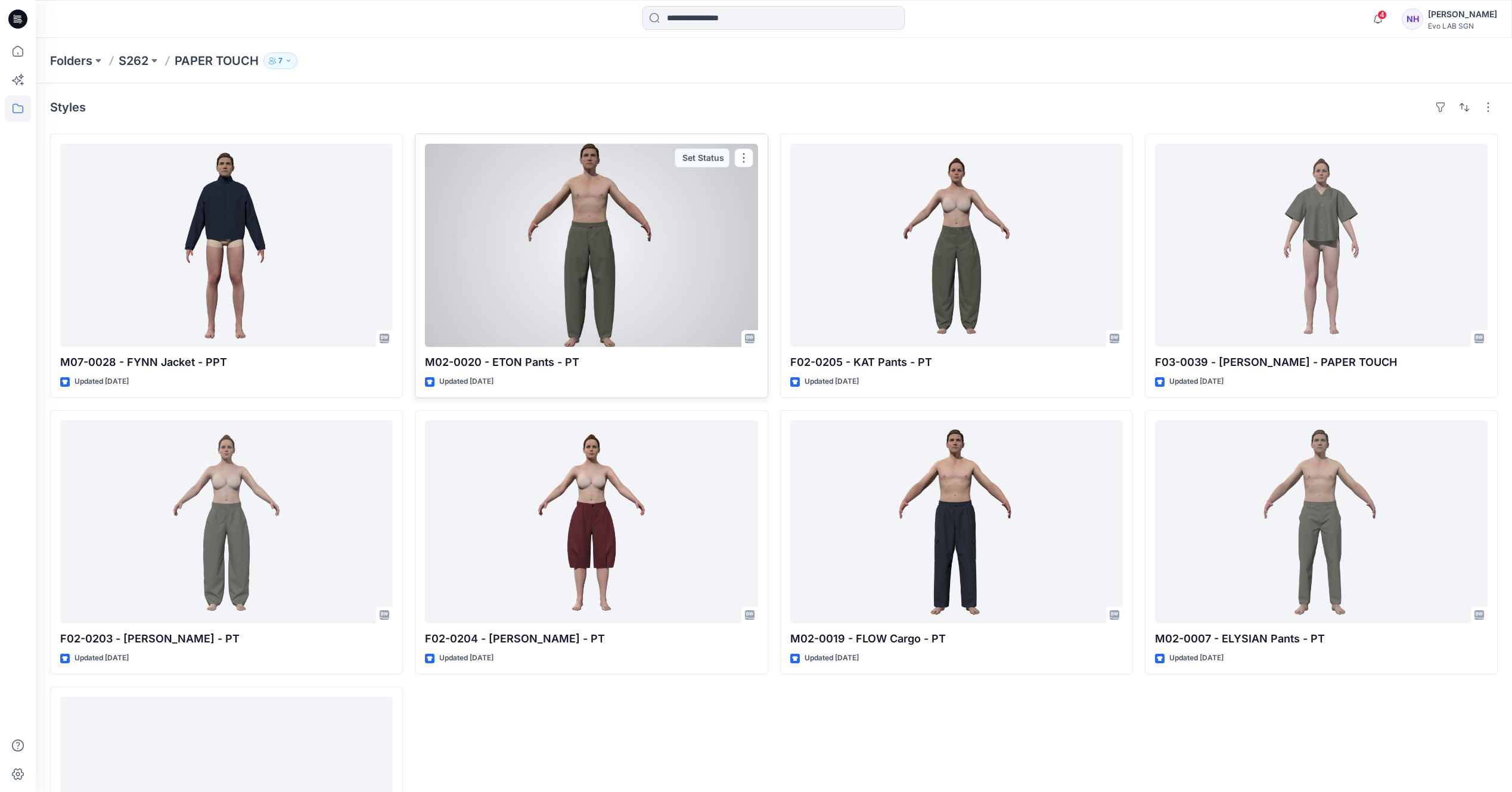
click at [655, 274] on div at bounding box center [591, 245] width 333 height 204
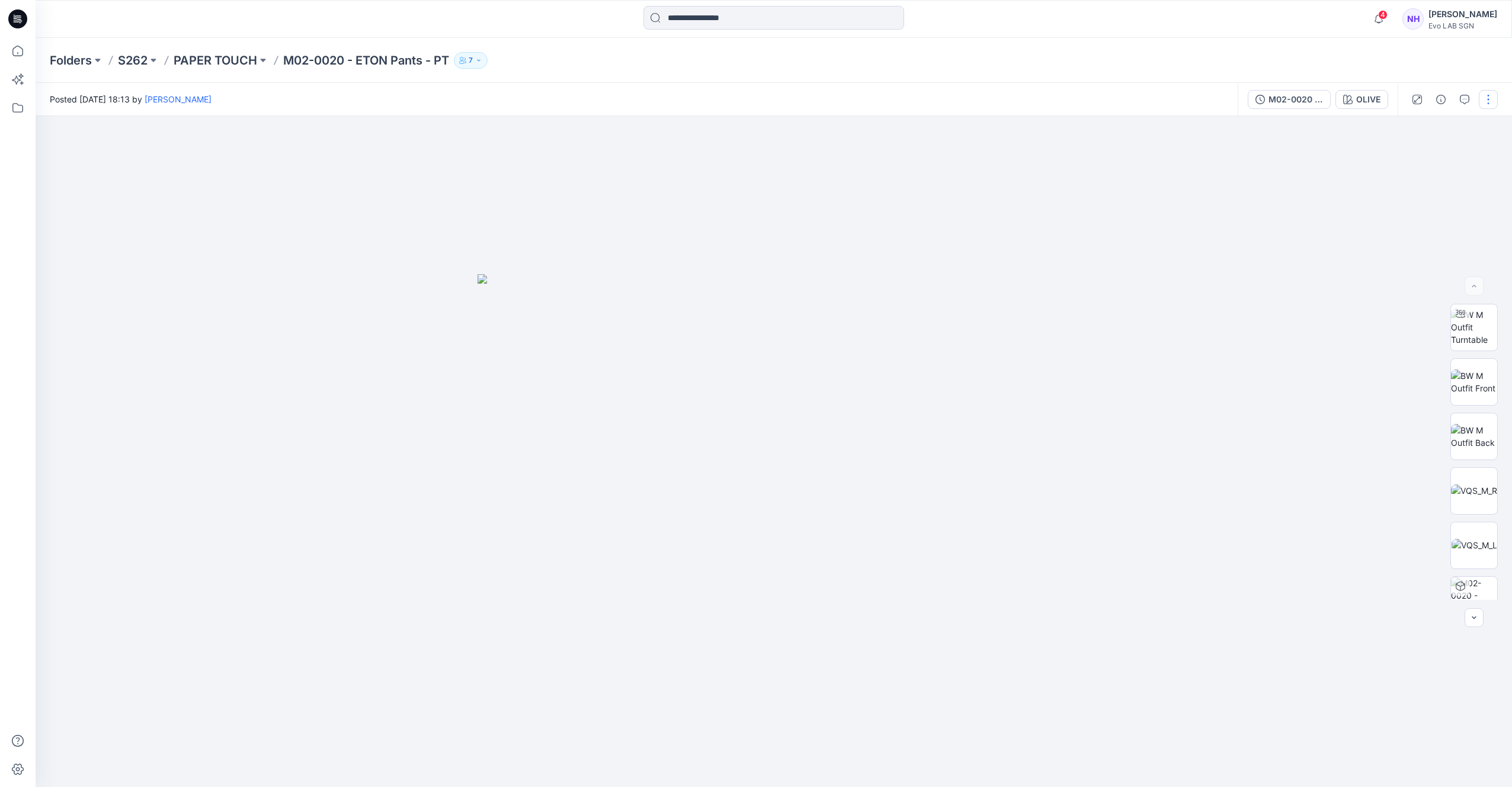
click at [1487, 96] on button "button" at bounding box center [1488, 100] width 19 height 19
click at [1477, 386] on img at bounding box center [1473, 382] width 46 height 24
click at [1488, 140] on icon "button" at bounding box center [1486, 137] width 9 height 9
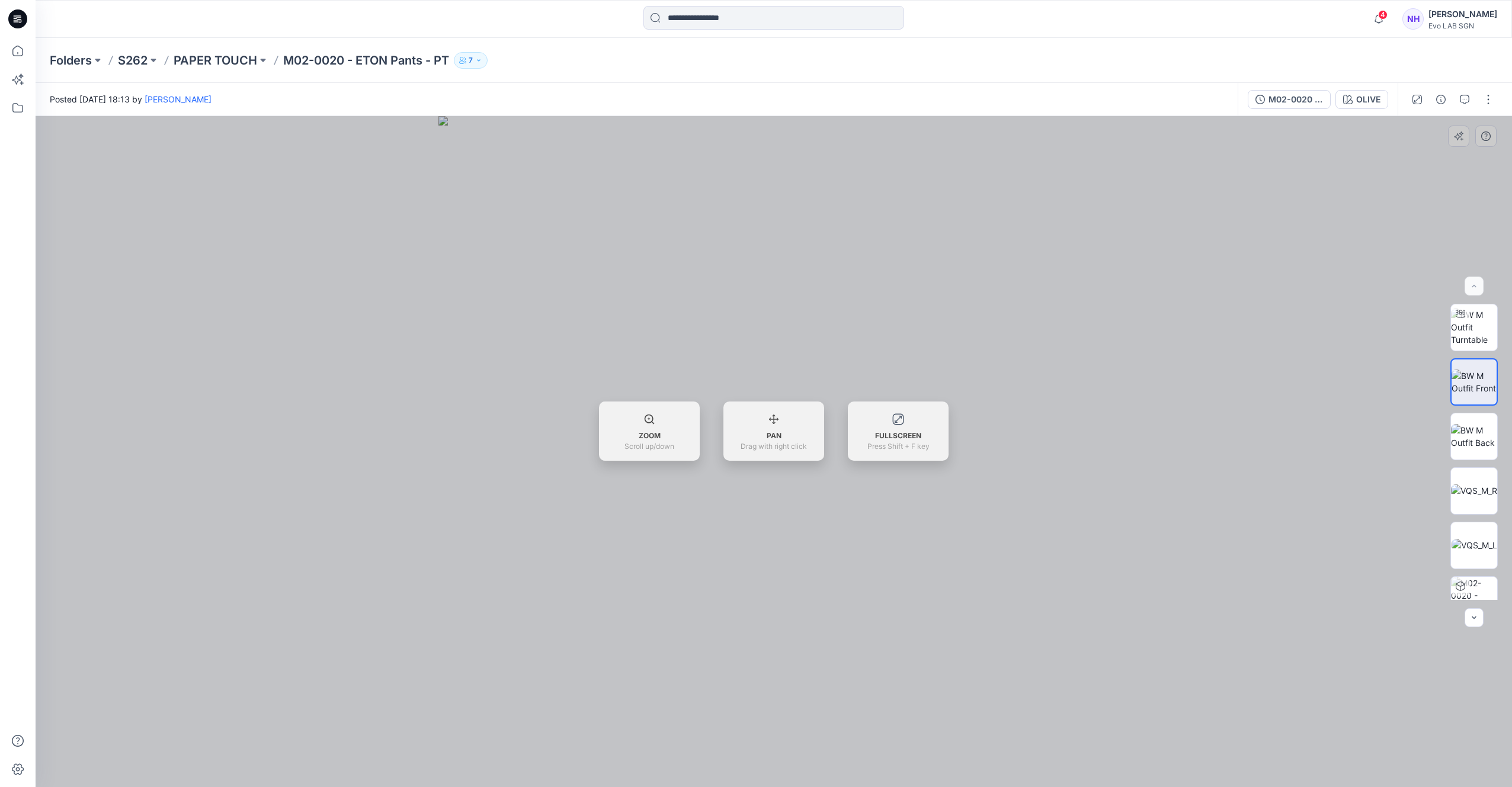
click at [1475, 224] on div at bounding box center [774, 451] width 1476 height 671
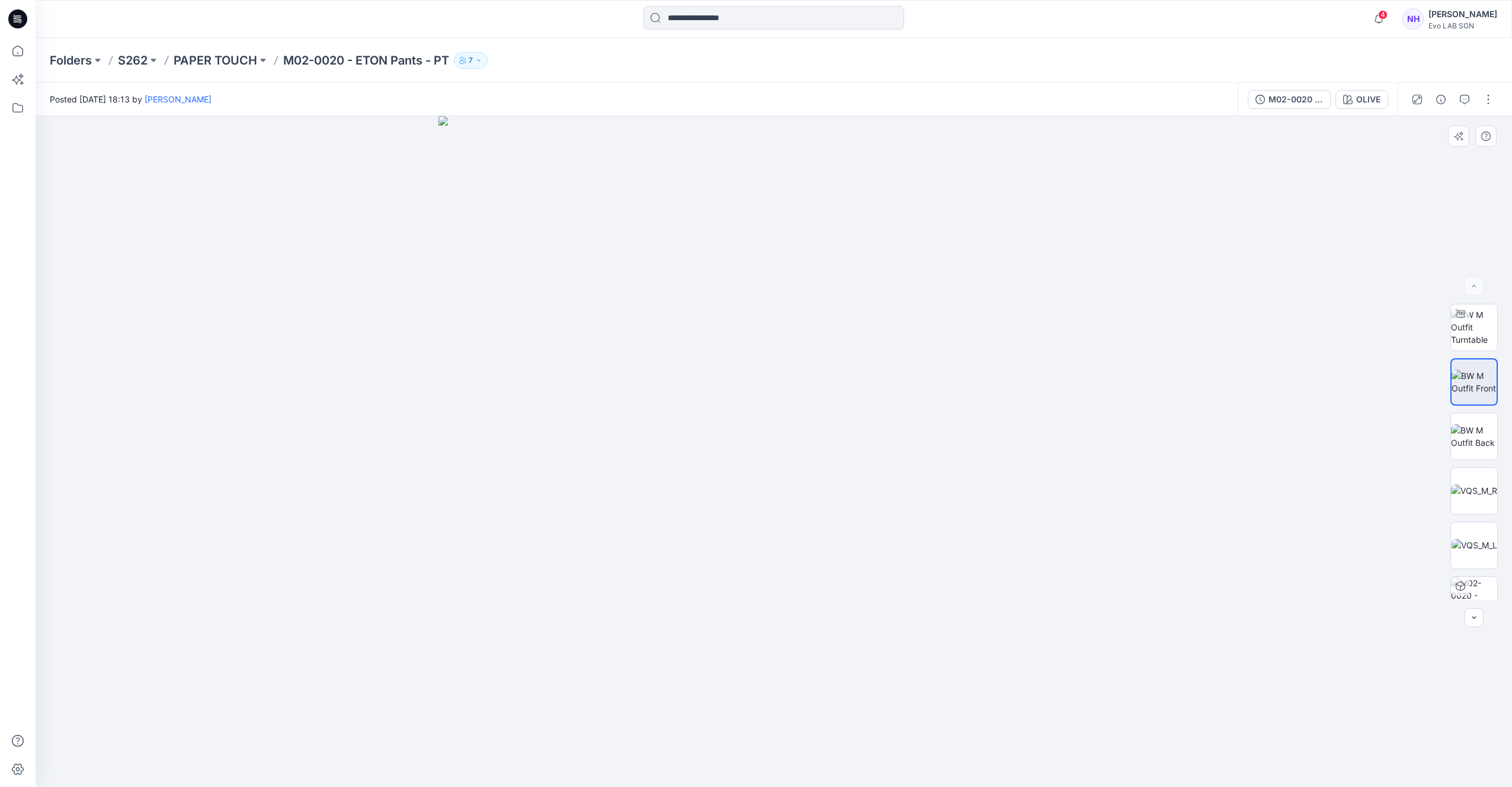
click at [1497, 138] on div at bounding box center [1475, 136] width 55 height 22
click at [1489, 103] on button "button" at bounding box center [1488, 100] width 19 height 19
drag, startPoint x: 1328, startPoint y: 176, endPoint x: 1403, endPoint y: 108, distance: 101.2
click at [1333, 171] on div at bounding box center [774, 451] width 1476 height 671
click at [1478, 430] on img at bounding box center [1473, 436] width 46 height 24
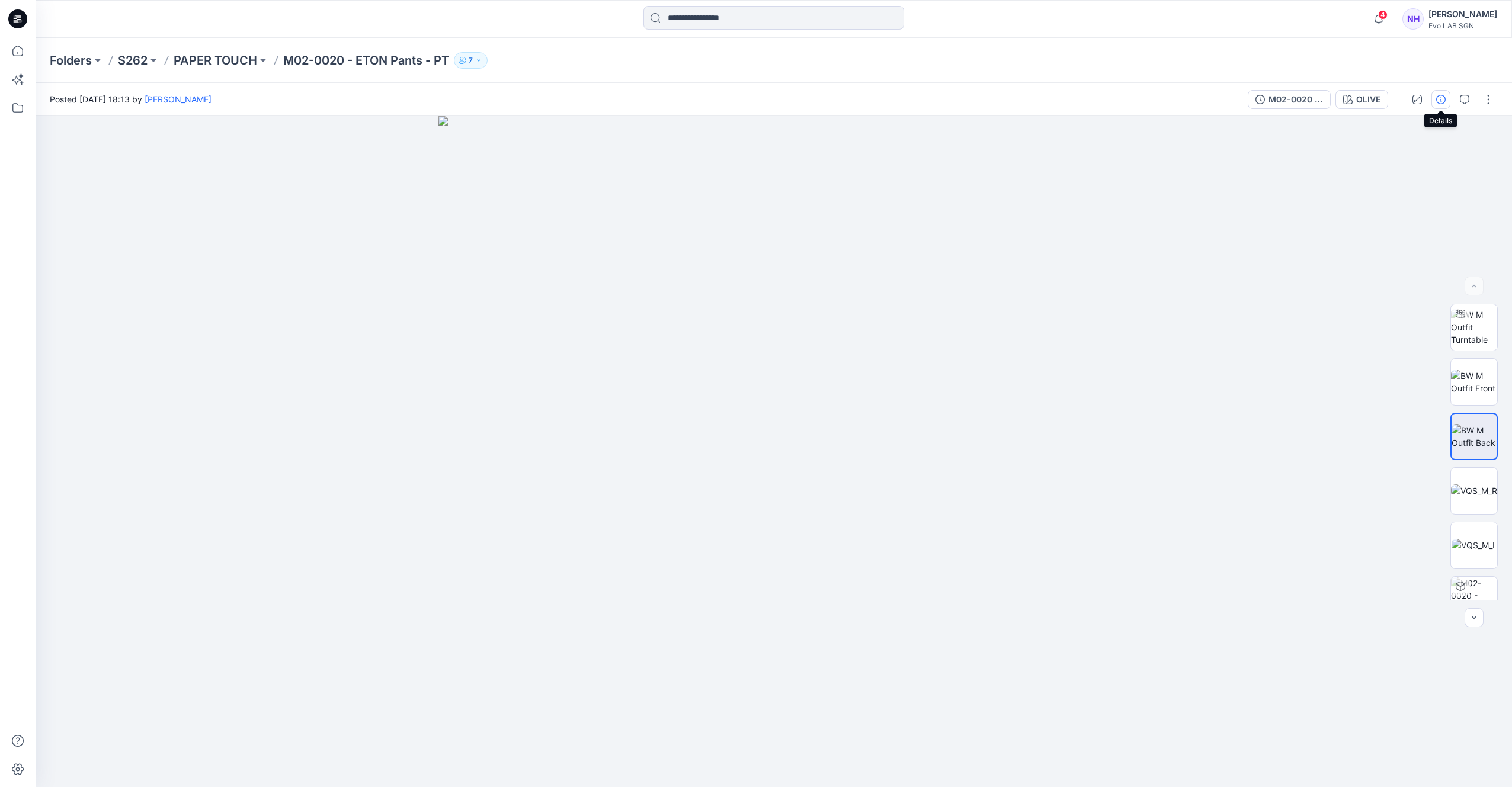
click at [1438, 102] on icon "button" at bounding box center [1440, 100] width 9 height 9
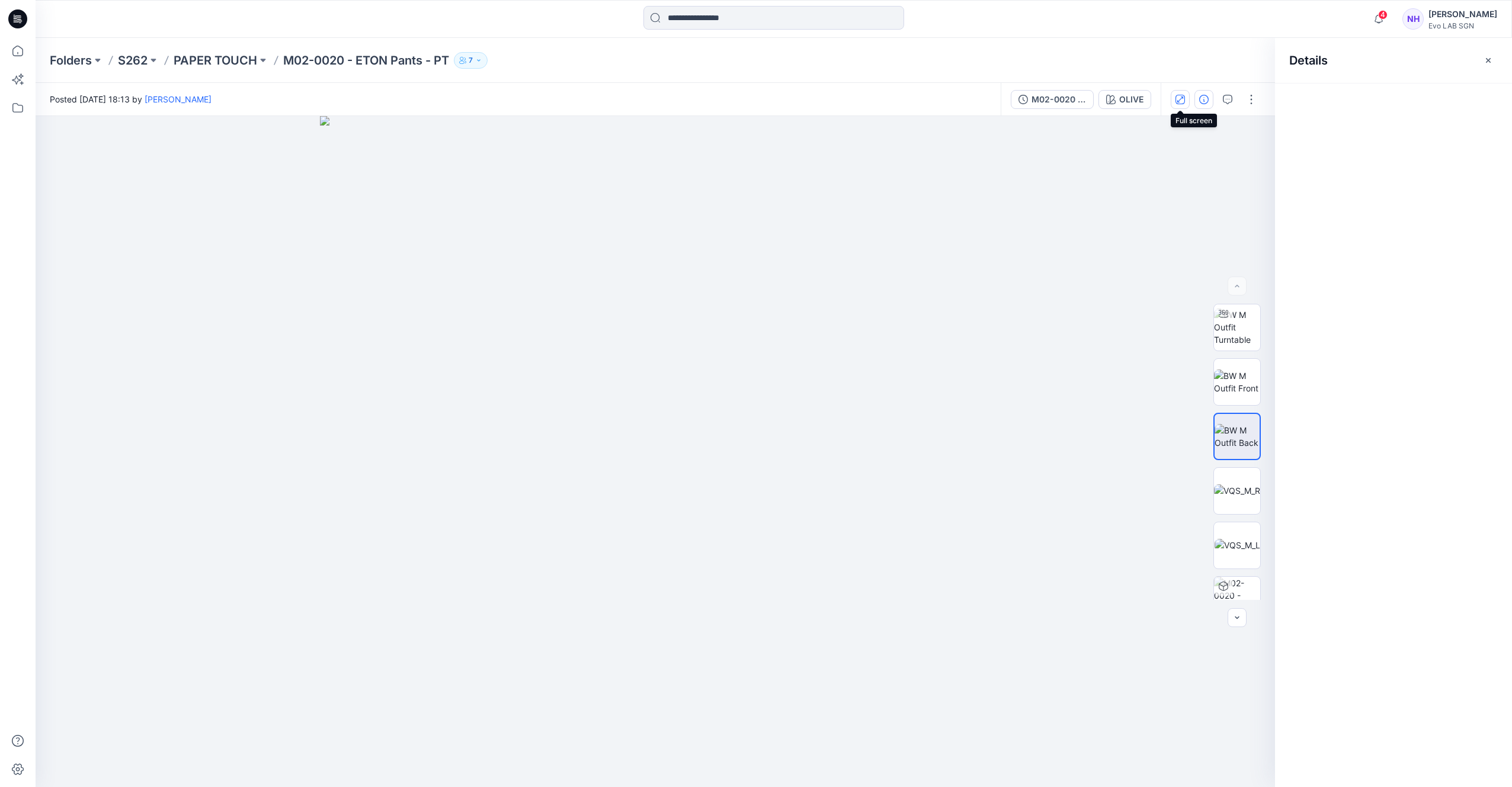
click at [1182, 104] on button "button" at bounding box center [1180, 100] width 19 height 19
